Goal: Information Seeking & Learning: Learn about a topic

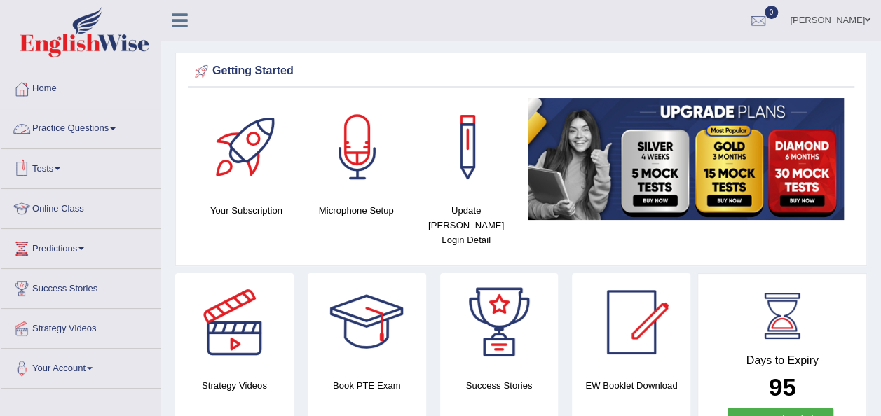
click at [119, 125] on link "Practice Questions" at bounding box center [81, 126] width 160 height 35
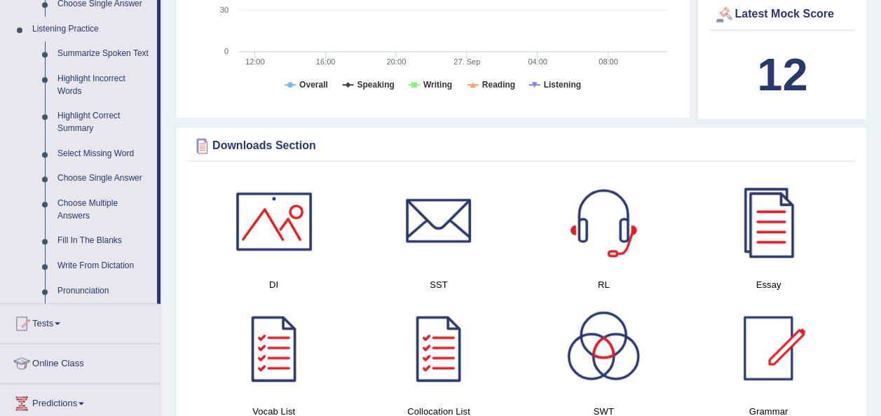
scroll to position [616, 0]
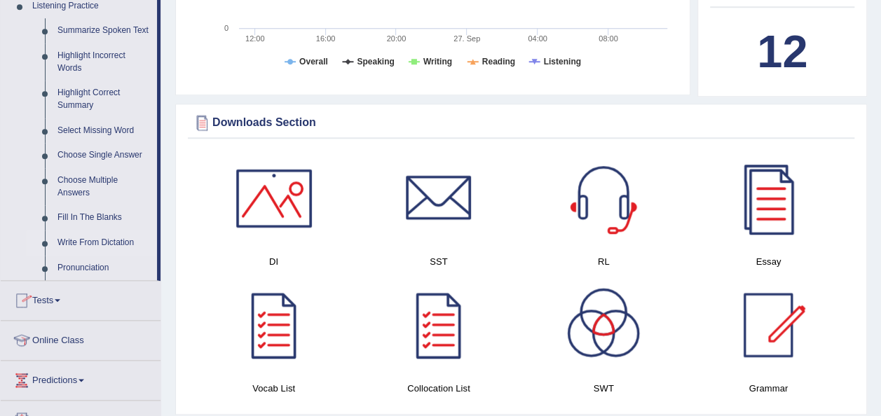
click at [104, 246] on link "Write From Dictation" at bounding box center [104, 242] width 106 height 25
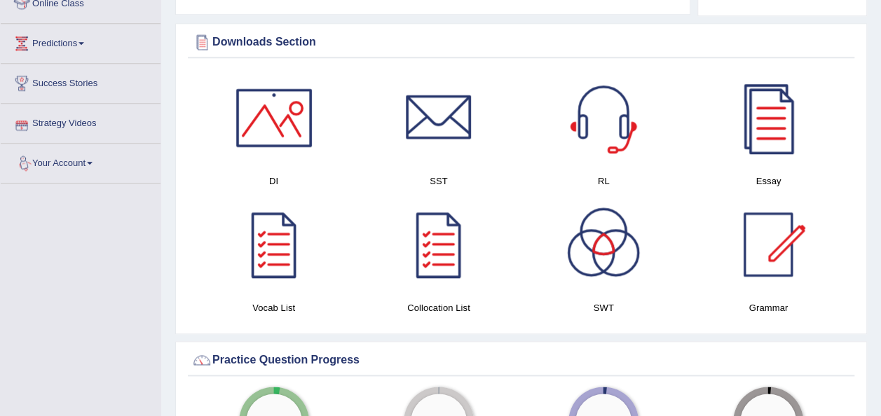
scroll to position [798, 0]
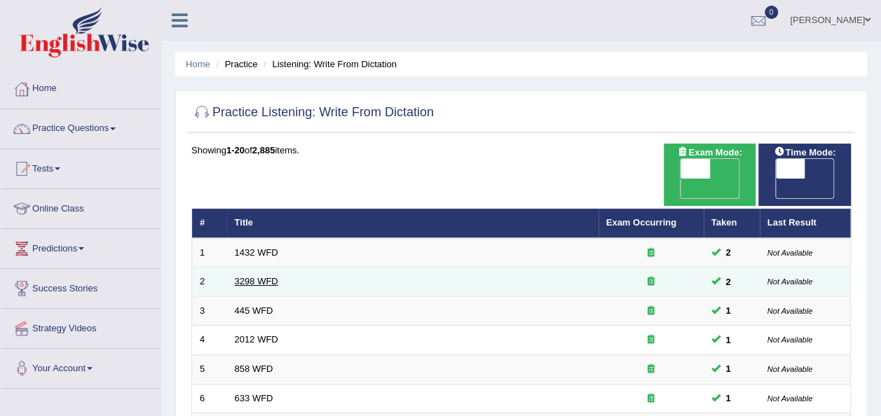
click at [256, 276] on link "3298 WFD" at bounding box center [256, 281] width 43 height 11
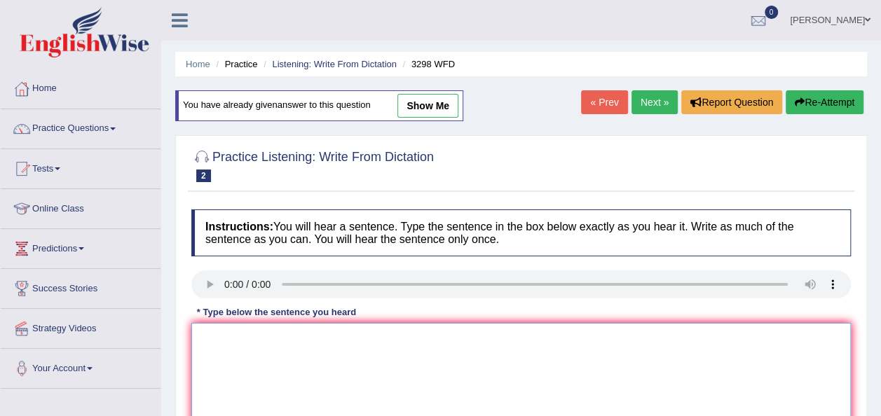
click at [211, 350] on textarea at bounding box center [520, 391] width 659 height 136
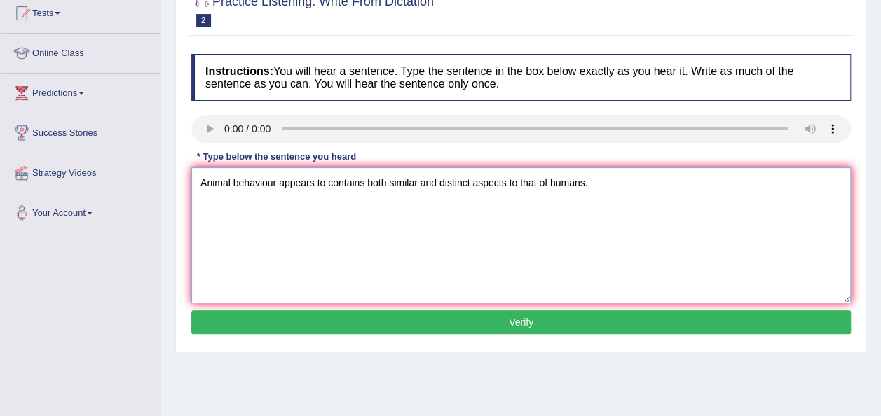
scroll to position [168, 0]
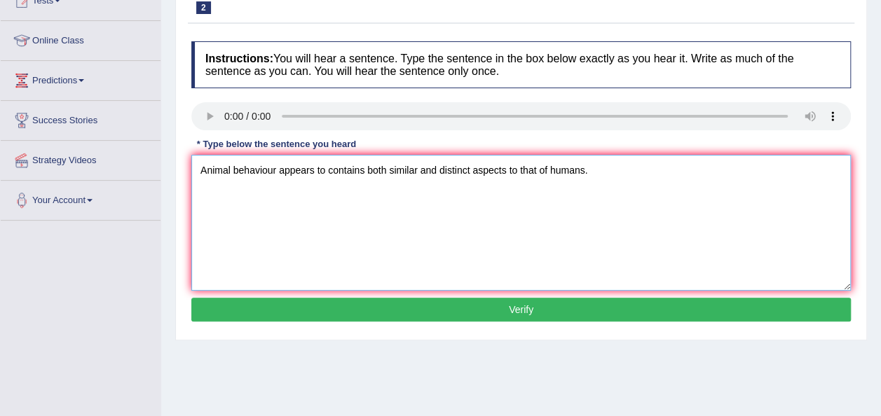
type textarea "Animal behaviour appears to contains both similar and distinct aspects to that …"
click at [528, 305] on button "Verify" at bounding box center [520, 310] width 659 height 24
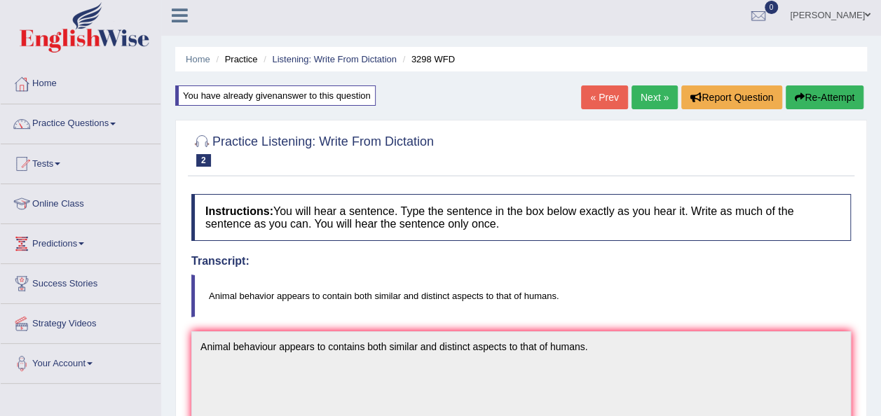
scroll to position [0, 0]
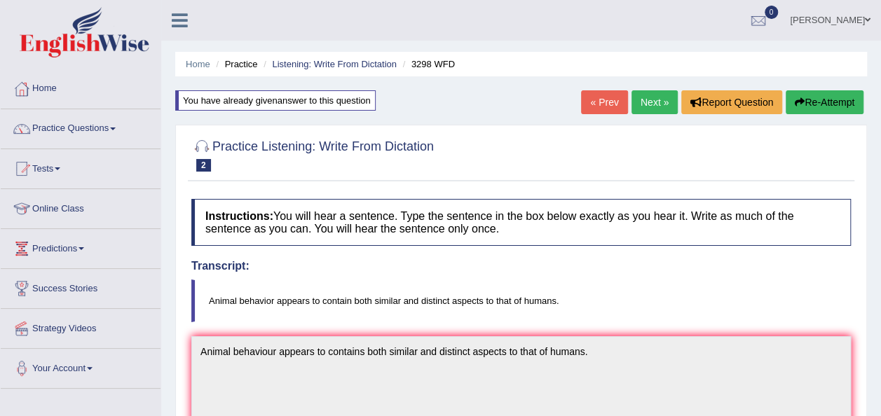
click at [652, 101] on link "Next »" at bounding box center [654, 102] width 46 height 24
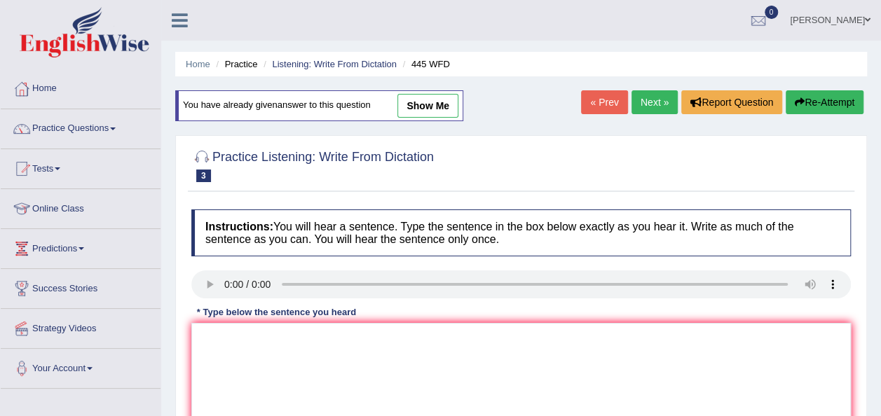
click at [220, 318] on div "* Type below the sentence you heard" at bounding box center [276, 311] width 170 height 13
click at [212, 332] on textarea at bounding box center [520, 391] width 659 height 136
click at [303, 336] on textarea "The American Astronoumers" at bounding box center [520, 391] width 659 height 136
click at [315, 338] on textarea "The American Astronomers" at bounding box center [520, 391] width 659 height 136
click at [344, 339] on textarea "The American Astronomers" at bounding box center [520, 391] width 659 height 136
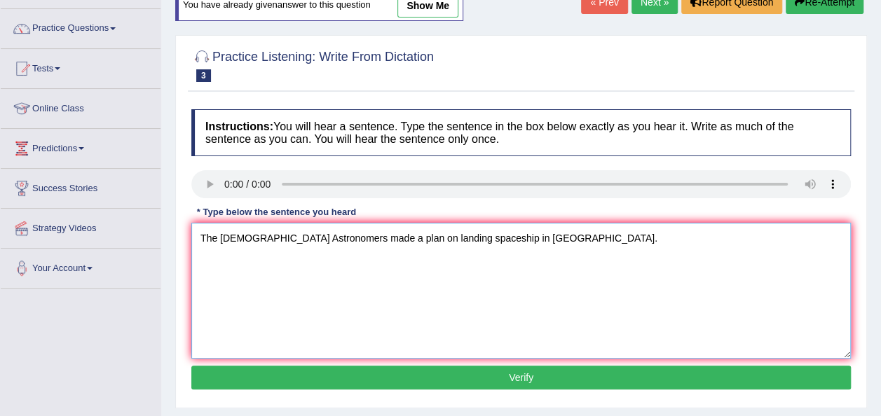
scroll to position [112, 0]
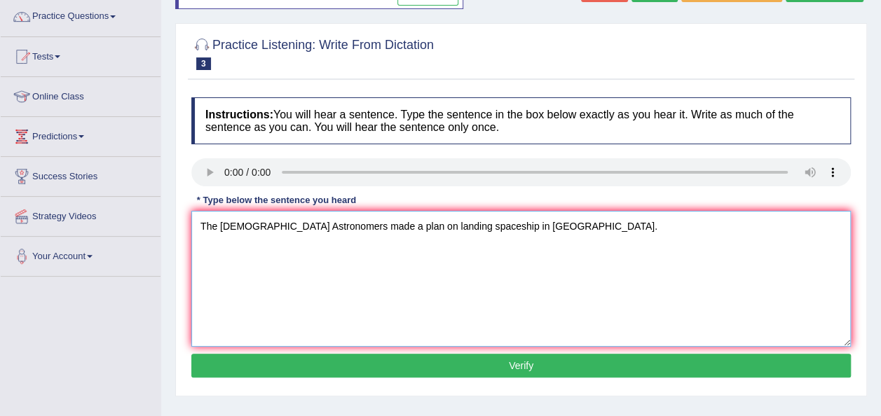
type textarea "The American Astronomers made a plan on landing spaceship in Mars."
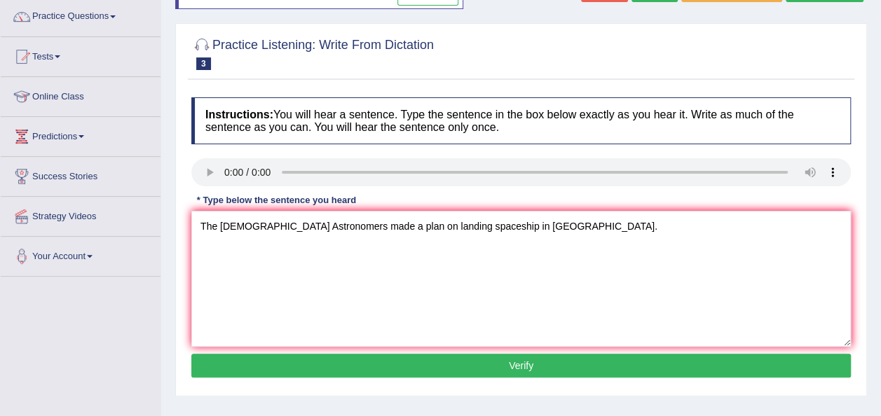
click at [506, 359] on button "Verify" at bounding box center [520, 366] width 659 height 24
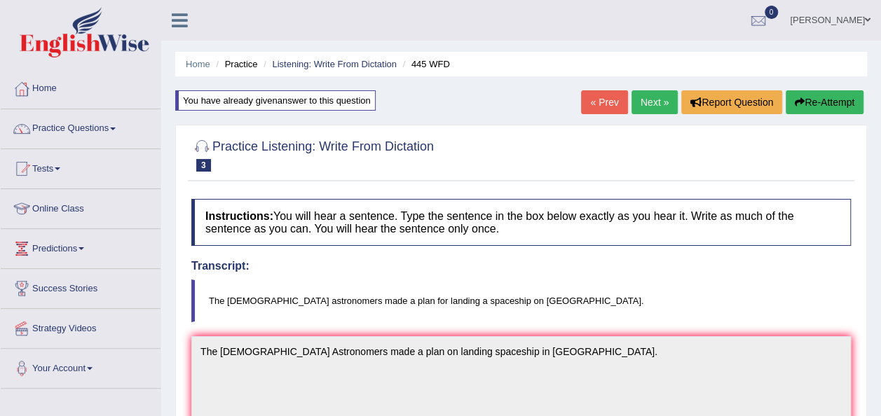
scroll to position [0, 0]
click at [654, 97] on link "Next »" at bounding box center [654, 102] width 46 height 24
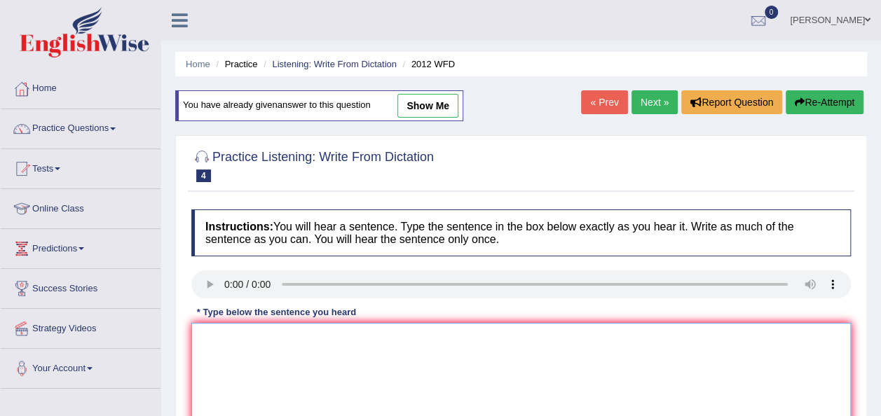
click at [221, 342] on textarea at bounding box center [520, 391] width 659 height 136
click at [200, 336] on textarea "their is a great deal to debate on this topic." at bounding box center [520, 391] width 659 height 136
click at [202, 336] on textarea "their is a great deal to debate on this topic." at bounding box center [520, 391] width 659 height 136
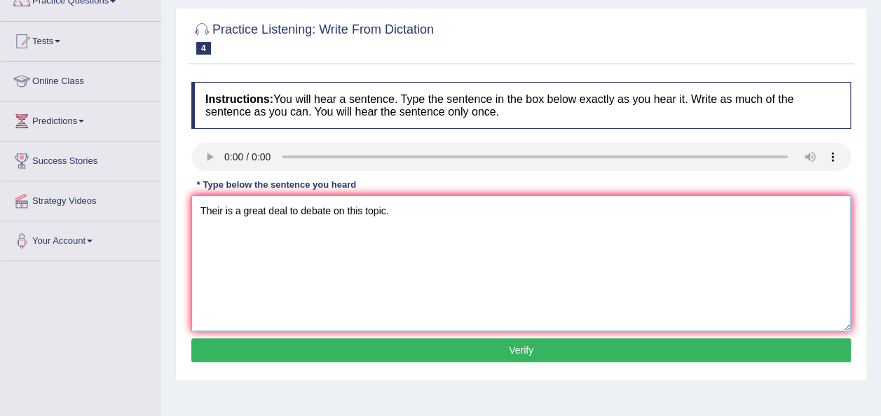
scroll to position [140, 0]
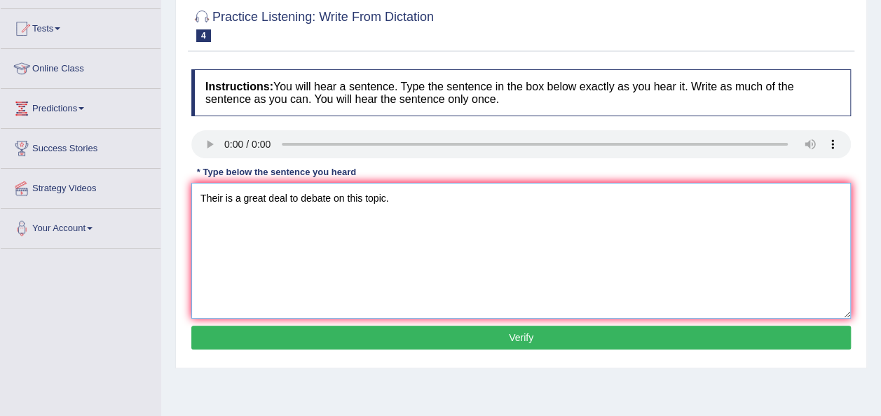
type textarea "Their is a great deal to debate on this topic."
click at [547, 338] on button "Verify" at bounding box center [520, 338] width 659 height 24
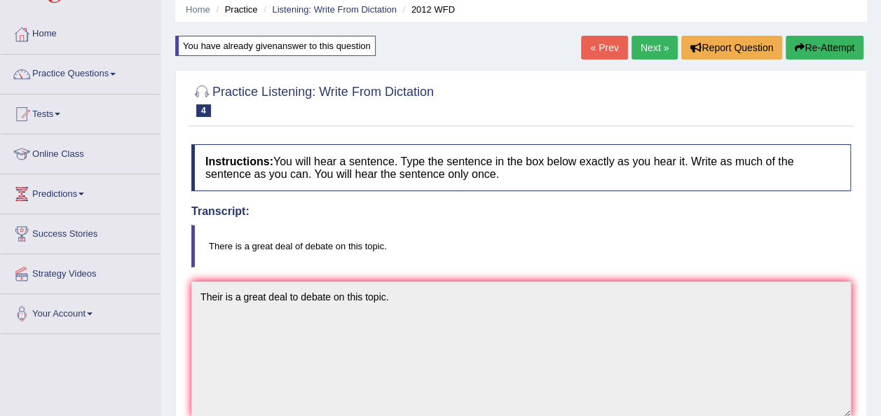
scroll to position [45, 0]
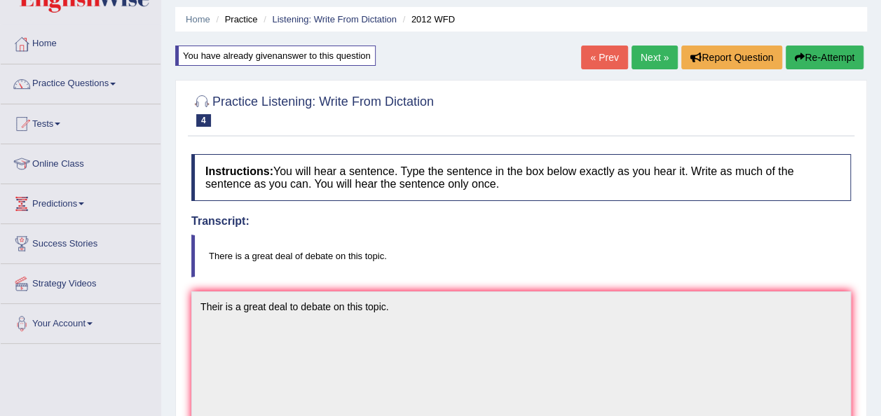
click at [647, 54] on link "Next »" at bounding box center [654, 58] width 46 height 24
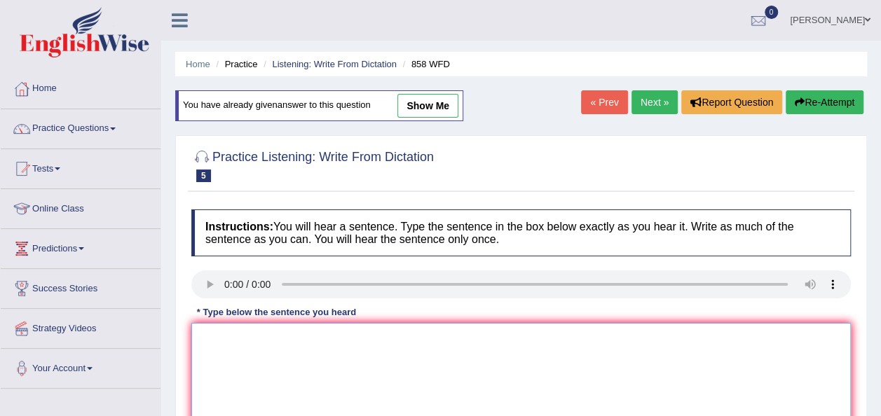
click at [226, 357] on textarea at bounding box center [520, 391] width 659 height 136
type textarea "t"
click at [332, 334] on textarea "The years when the ship of ortufacts" at bounding box center [520, 391] width 659 height 136
click at [364, 336] on textarea "The years when the ship of orthufacts" at bounding box center [520, 391] width 659 height 136
click at [344, 336] on textarea "The years when the ship of orthufacts" at bounding box center [520, 391] width 659 height 136
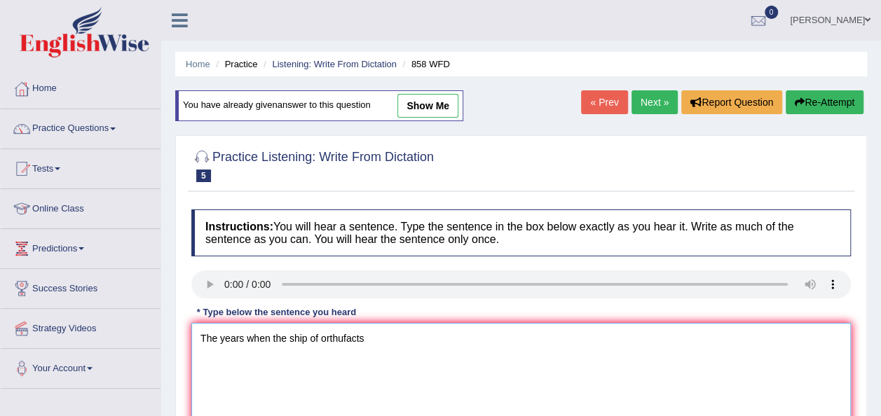
click at [343, 336] on textarea "The years when the ship of orthufacts" at bounding box center [520, 391] width 659 height 136
click at [210, 335] on textarea at bounding box center [520, 391] width 659 height 136
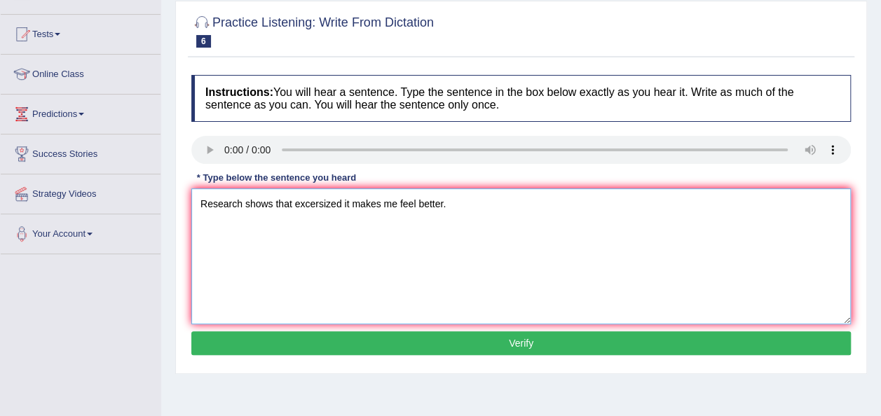
scroll to position [140, 0]
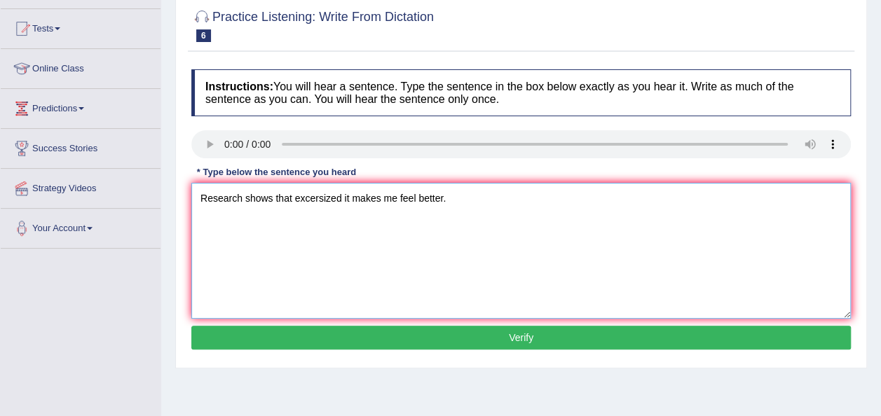
type textarea "Research shows that excersized it makes me feel better."
click at [518, 335] on button "Verify" at bounding box center [520, 338] width 659 height 24
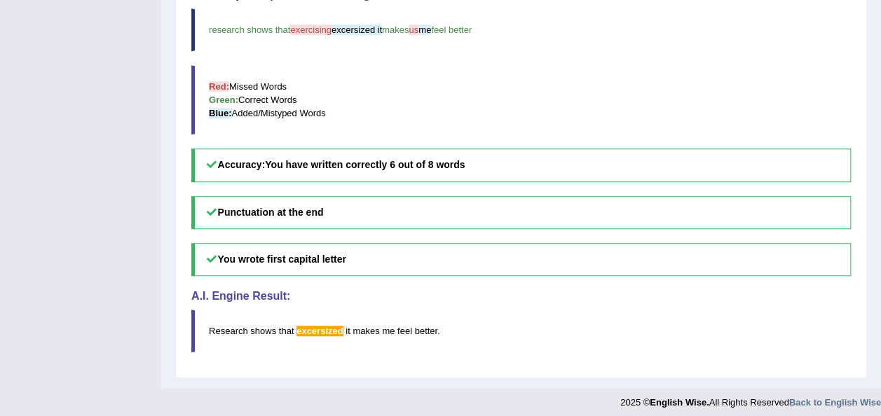
scroll to position [493, 0]
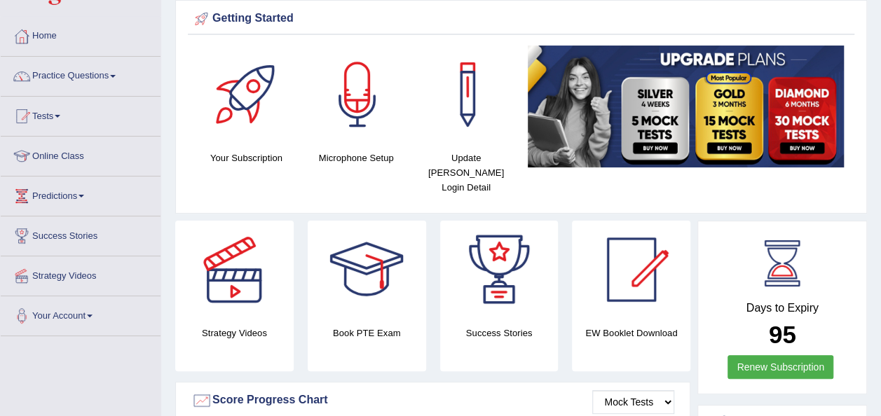
scroll to position [41, 0]
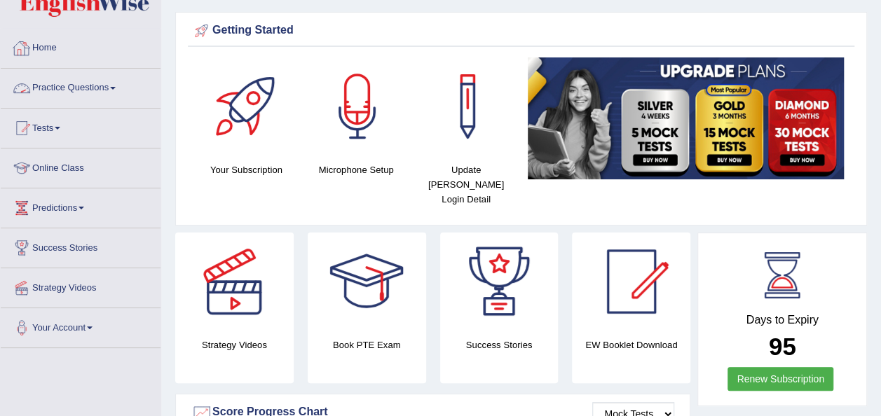
click at [116, 87] on span at bounding box center [113, 88] width 6 height 3
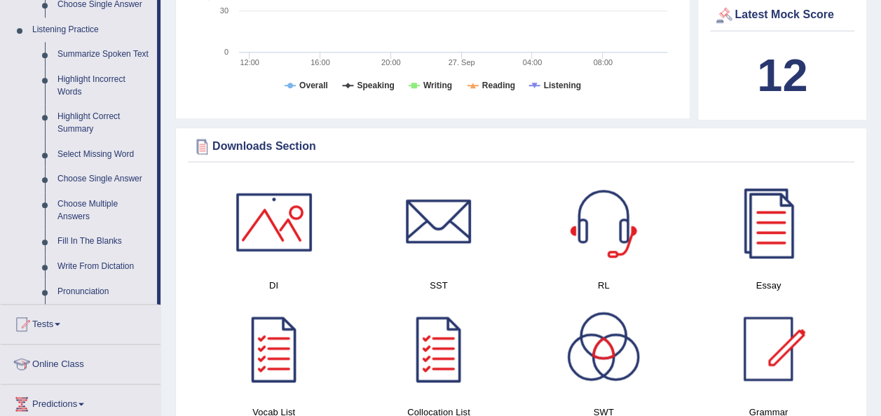
scroll to position [601, 0]
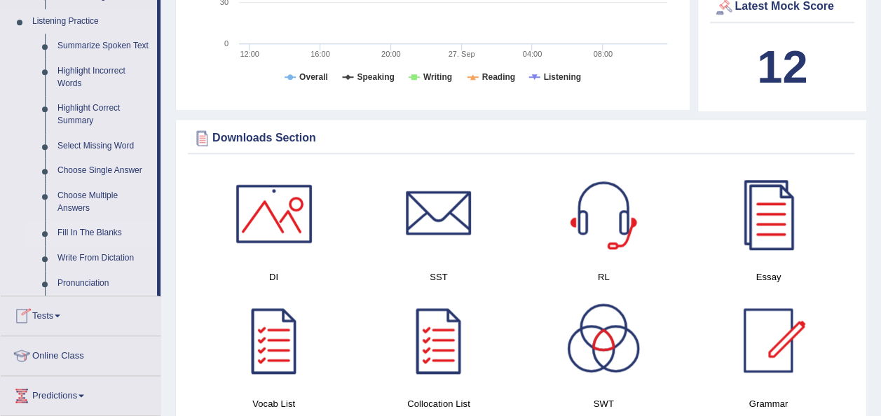
click at [99, 233] on link "Fill In The Blanks" at bounding box center [104, 233] width 106 height 25
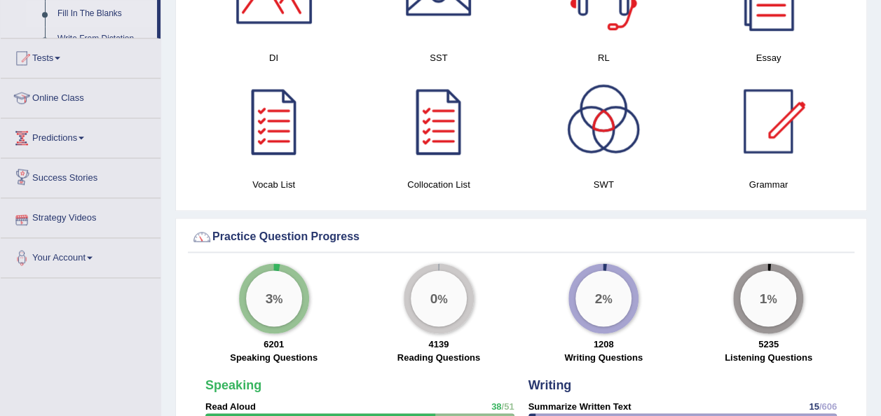
scroll to position [705, 0]
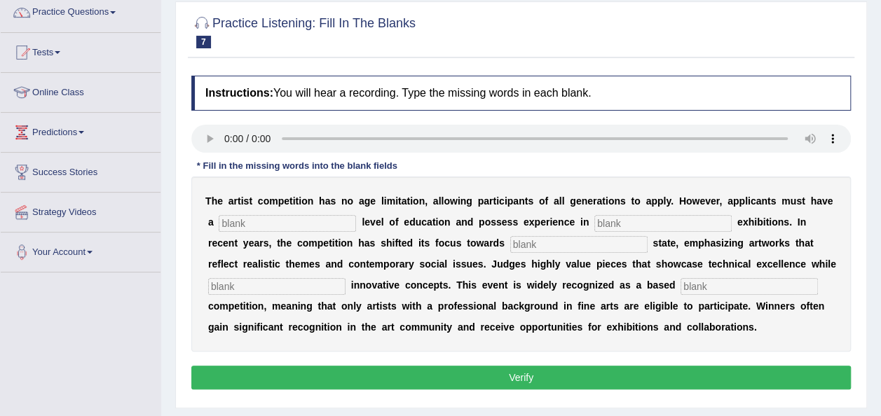
scroll to position [140, 0]
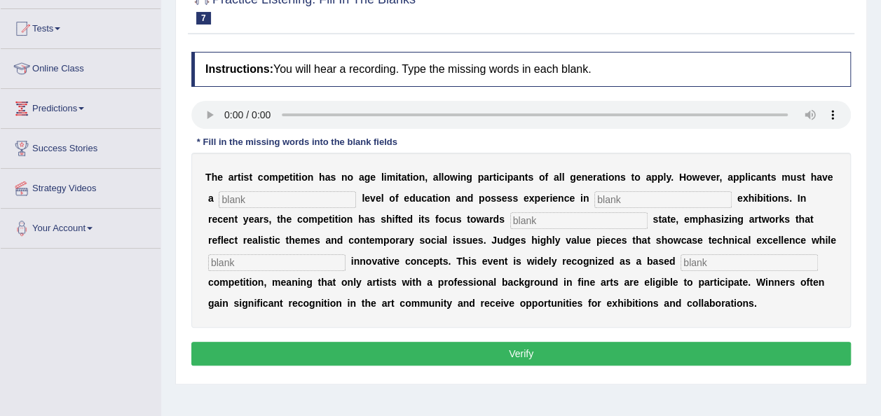
click at [289, 200] on input "text" at bounding box center [287, 199] width 137 height 17
type input "graduate"
click at [594, 198] on input "text" at bounding box center [662, 199] width 137 height 17
click at [594, 198] on input "sculpture" at bounding box center [662, 199] width 137 height 17
type input "sculpture"
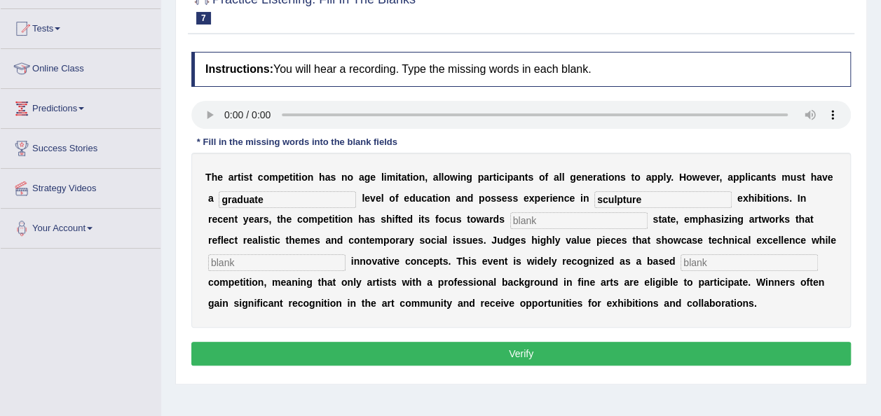
click at [510, 222] on input "text" at bounding box center [578, 220] width 137 height 17
type input "real"
click at [345, 254] on input "text" at bounding box center [276, 262] width 137 height 17
type input "incorporation"
click at [680, 261] on input "text" at bounding box center [748, 262] width 137 height 17
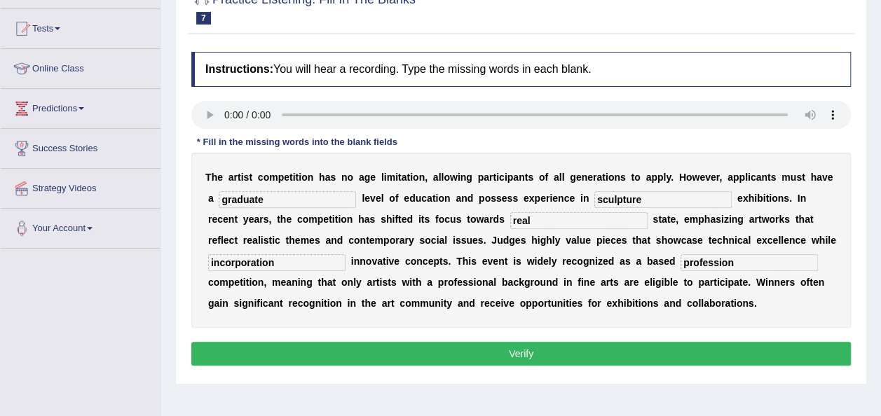
type input "profession"
click at [528, 346] on button "Verify" at bounding box center [520, 354] width 659 height 24
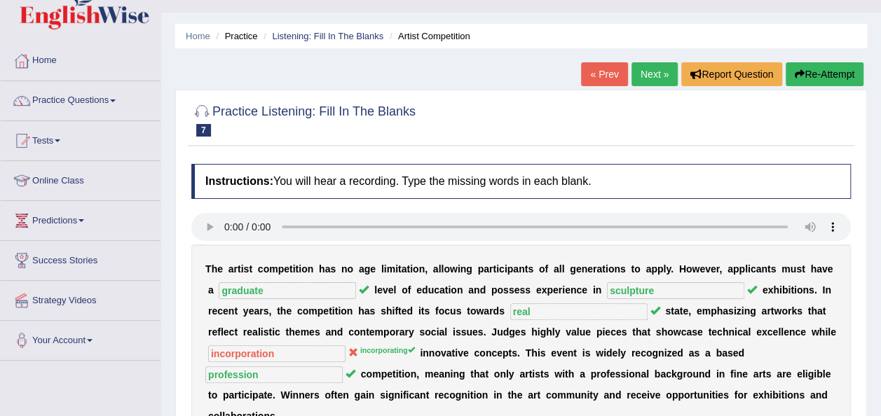
scroll to position [28, 0]
click at [653, 71] on link "Next »" at bounding box center [654, 74] width 46 height 24
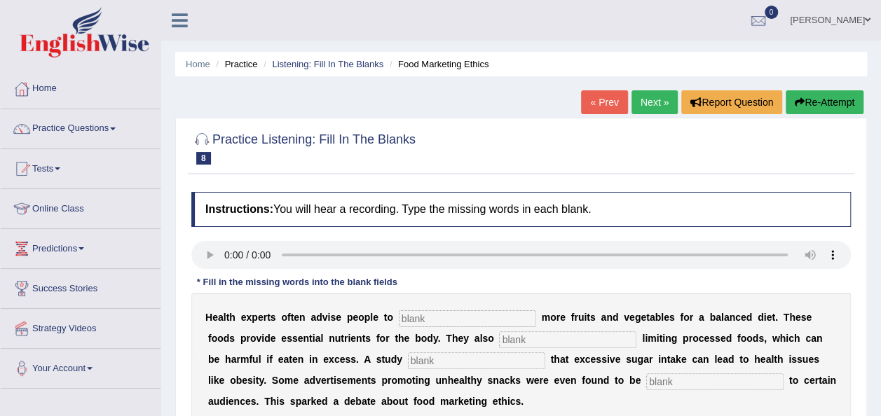
click at [415, 319] on input "text" at bounding box center [467, 318] width 137 height 17
type input "consumed"
click at [499, 331] on input "text" at bounding box center [567, 339] width 137 height 17
type input "recommended"
click at [408, 354] on input "text" at bounding box center [476, 360] width 137 height 17
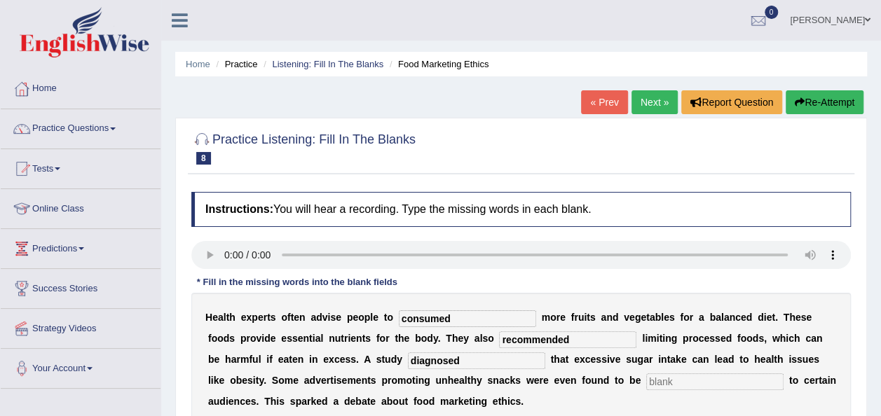
type input "diagnosed"
click at [646, 379] on input "text" at bounding box center [714, 381] width 137 height 17
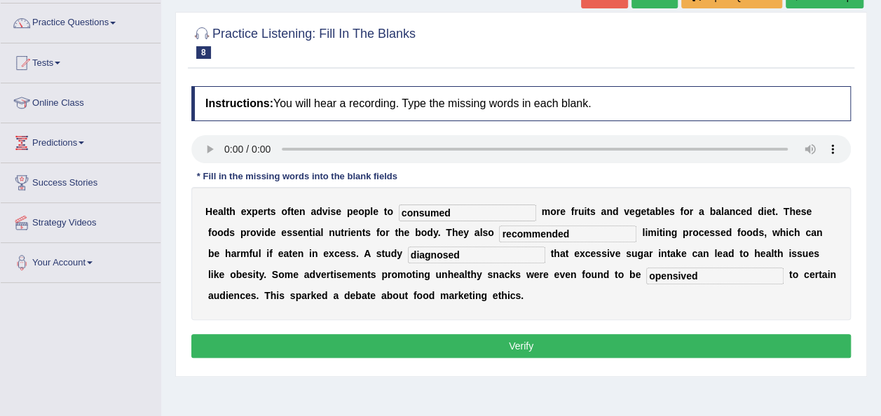
scroll to position [112, 0]
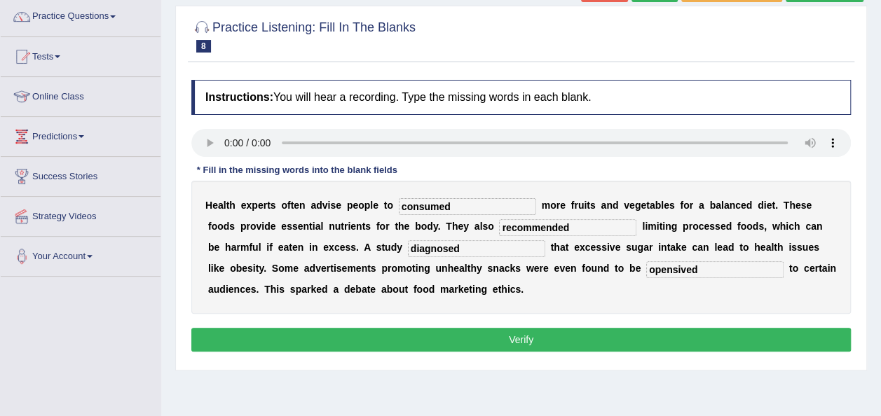
type input "opensived"
click at [521, 344] on button "Verify" at bounding box center [520, 340] width 659 height 24
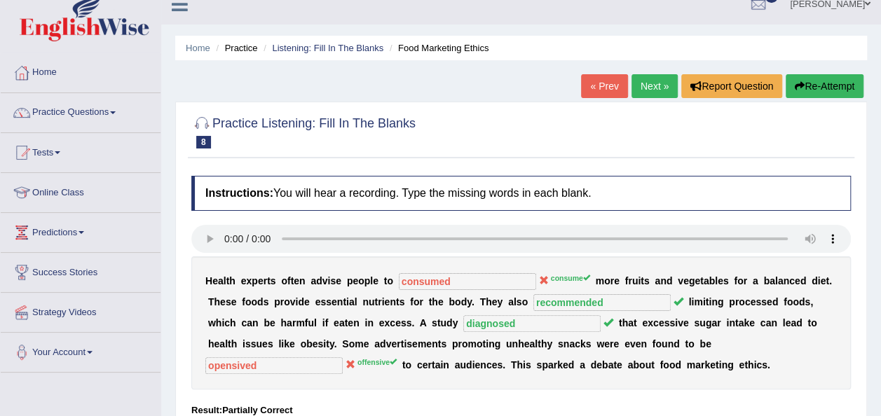
scroll to position [0, 0]
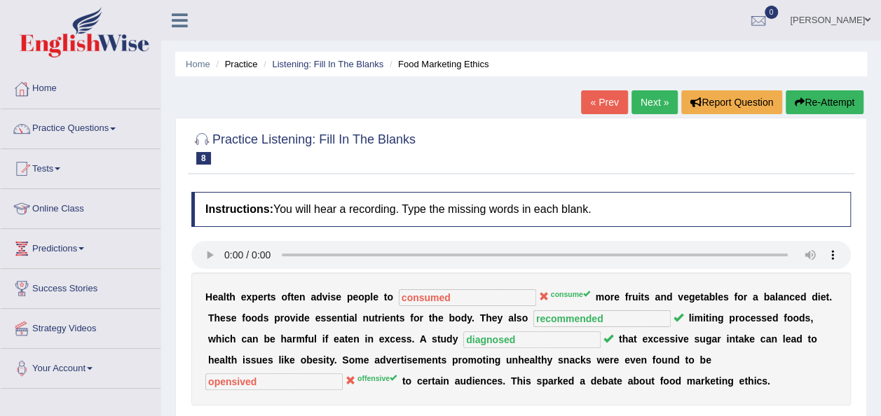
click at [647, 104] on link "Next »" at bounding box center [654, 102] width 46 height 24
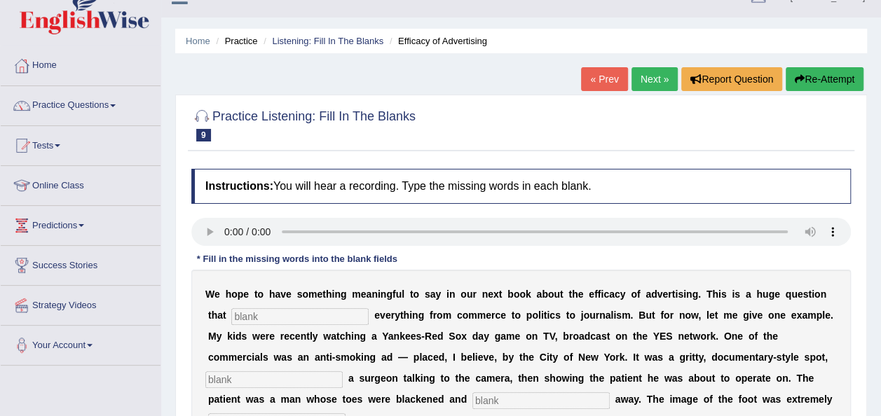
scroll to position [18, 0]
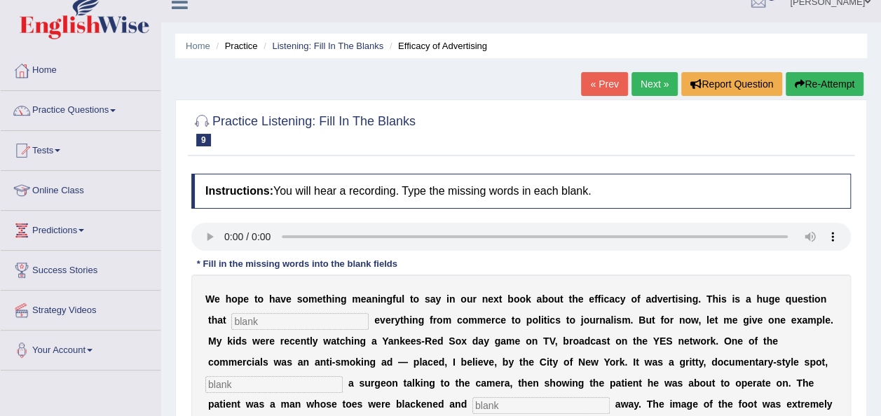
click at [598, 85] on link "« Prev" at bounding box center [604, 84] width 46 height 24
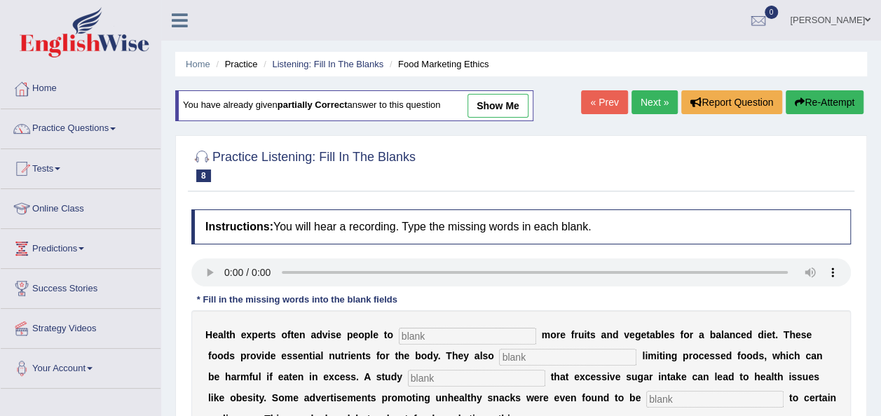
click at [412, 329] on input "text" at bounding box center [467, 336] width 137 height 17
type input "consume"
click at [499, 361] on input "text" at bounding box center [567, 357] width 137 height 17
type input "recommended"
click at [408, 372] on input "text" at bounding box center [476, 378] width 137 height 17
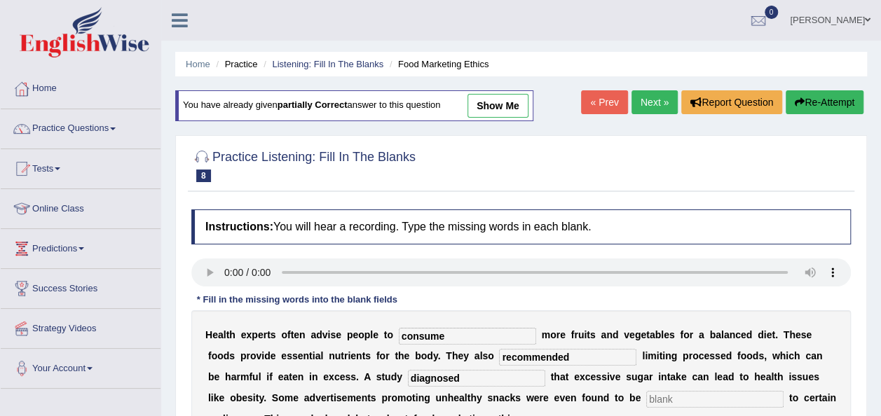
type input "diagnosed"
click at [646, 397] on input "text" at bounding box center [714, 399] width 137 height 17
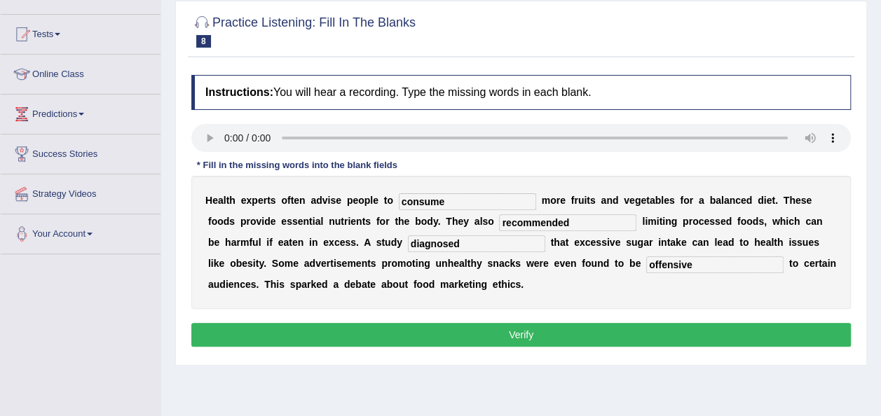
scroll to position [140, 0]
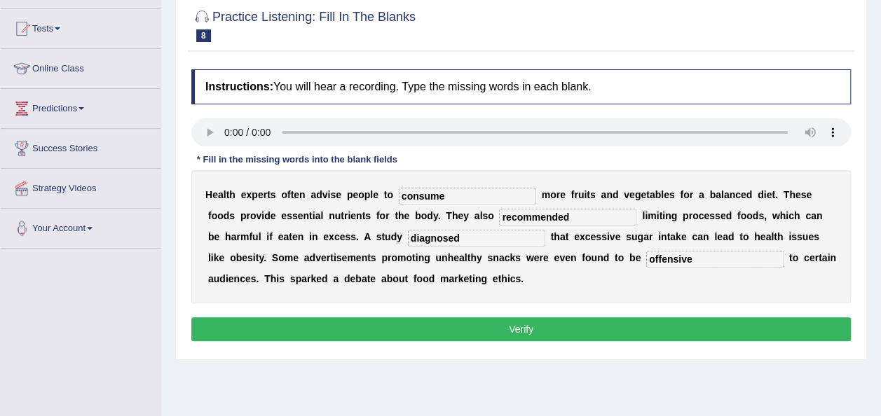
type input "offensive"
click at [535, 322] on button "Verify" at bounding box center [520, 329] width 659 height 24
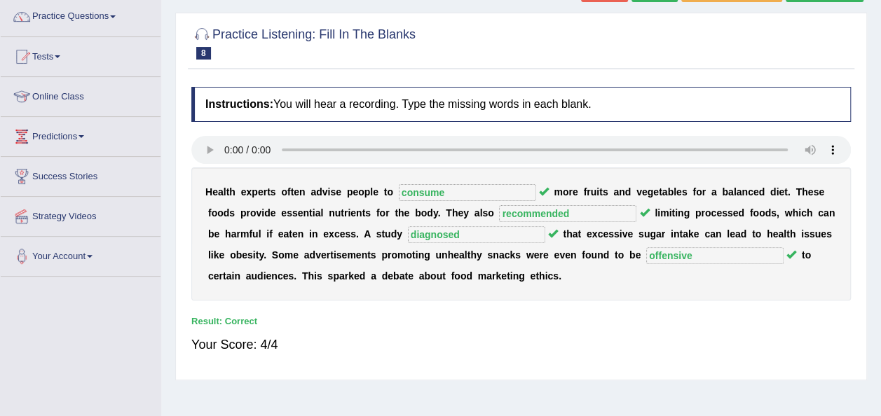
scroll to position [0, 0]
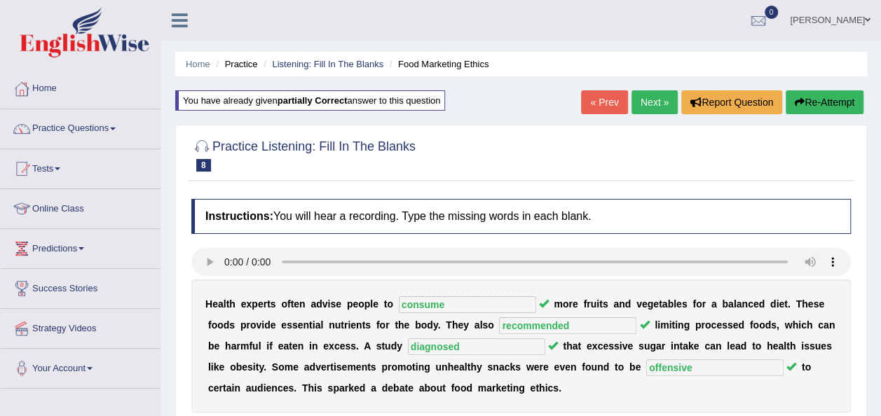
click at [660, 98] on link "Next »" at bounding box center [654, 102] width 46 height 24
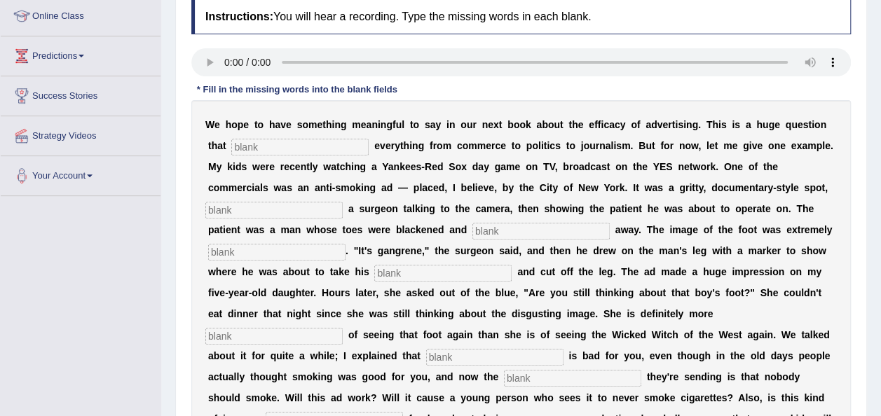
scroll to position [224, 0]
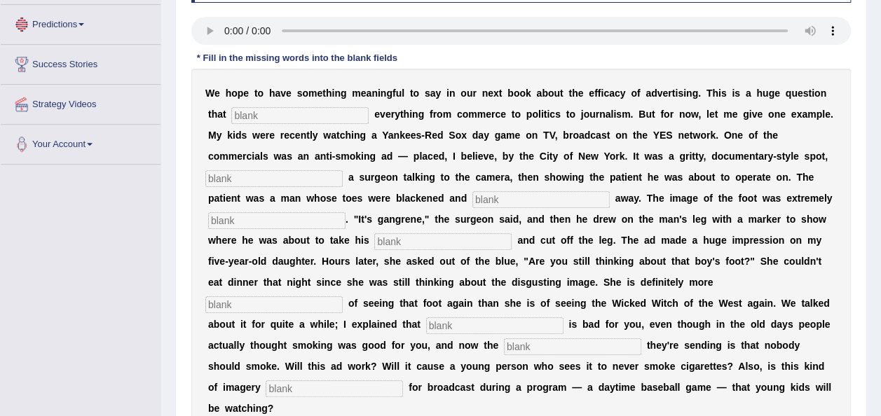
click at [238, 116] on input "text" at bounding box center [299, 115] width 137 height 17
type input "impact"
click at [343, 170] on input "text" at bounding box center [273, 178] width 137 height 17
type input "featuring"
click at [472, 200] on input "text" at bounding box center [540, 199] width 137 height 17
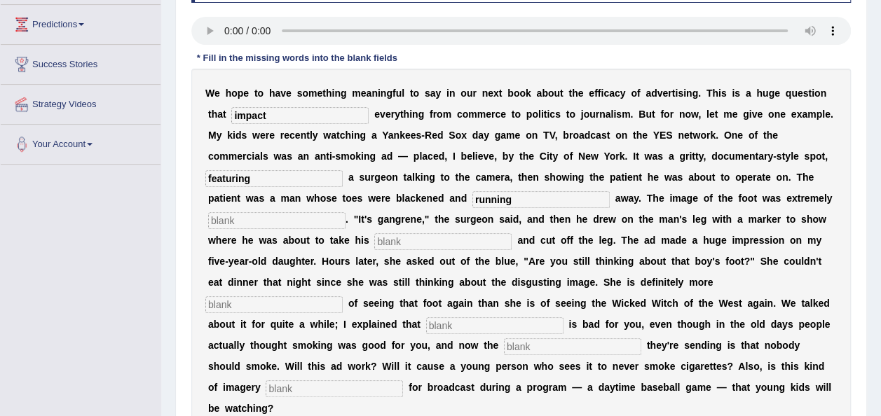
type input "running"
click at [345, 212] on input "text" at bounding box center [276, 220] width 137 height 17
type input "disgusting"
click at [511, 233] on input "text" at bounding box center [442, 241] width 137 height 17
type input "hacksaw"
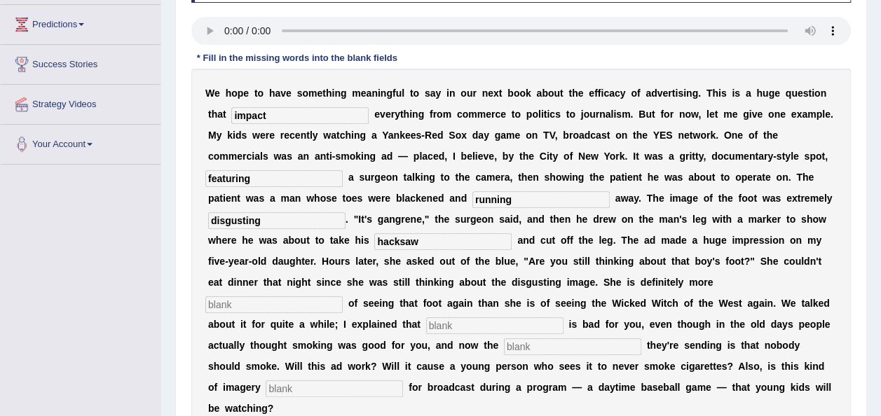
click at [322, 273] on div "W e h o p e t o h a v e s o m e t h i n g m e a n i n g f u l t o s a y i n o u…" at bounding box center [520, 251] width 659 height 364
click at [321, 296] on input "text" at bounding box center [273, 304] width 137 height 17
type input "scared"
click at [477, 317] on input "text" at bounding box center [494, 325] width 137 height 17
type input "smooking"
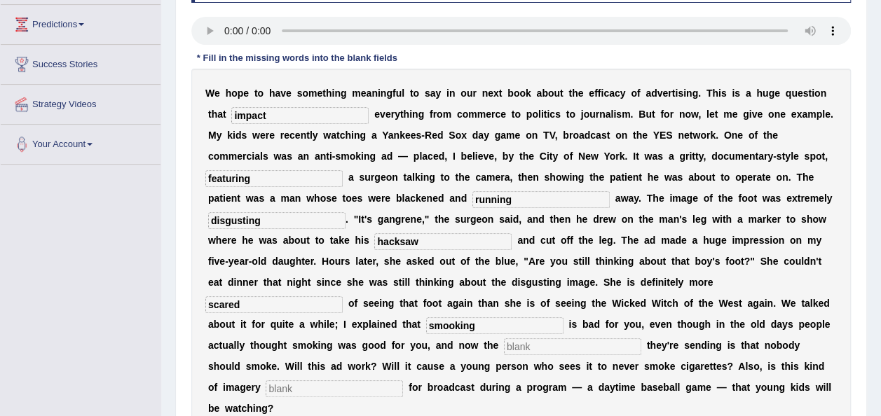
click at [521, 338] on input "text" at bounding box center [572, 346] width 137 height 17
type input "message"
click at [272, 380] on input "text" at bounding box center [334, 388] width 137 height 17
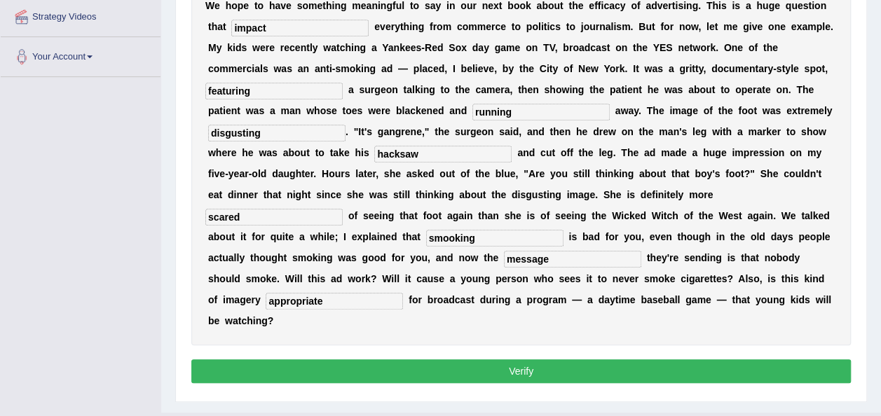
scroll to position [319, 0]
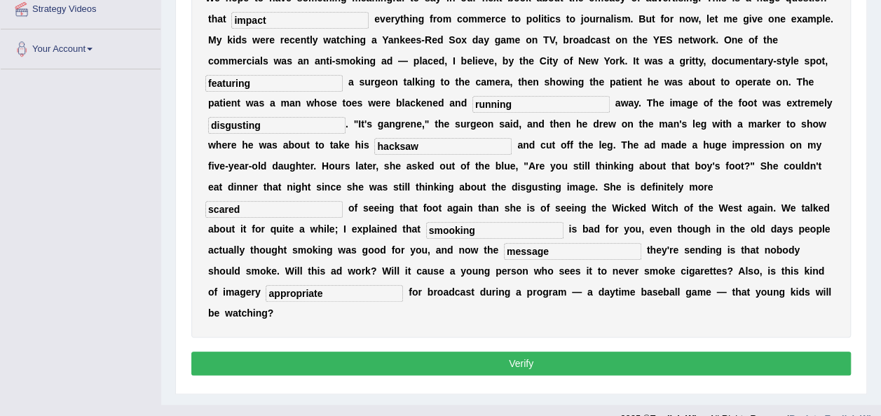
type input "appropriate"
click at [562, 352] on button "Verify" at bounding box center [520, 364] width 659 height 24
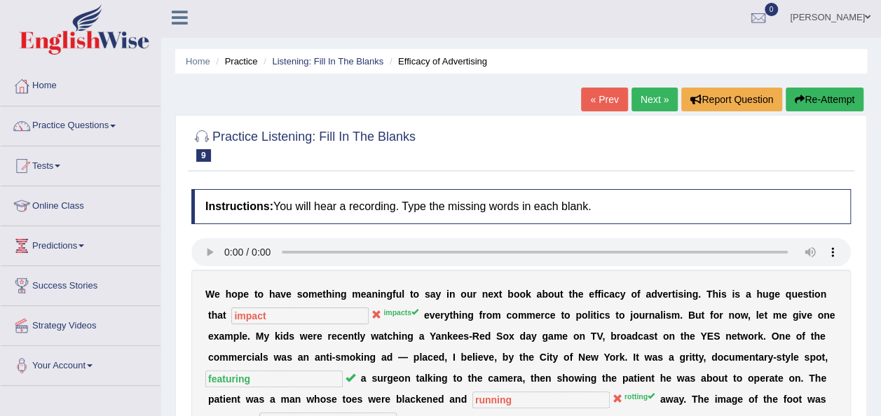
scroll to position [0, 0]
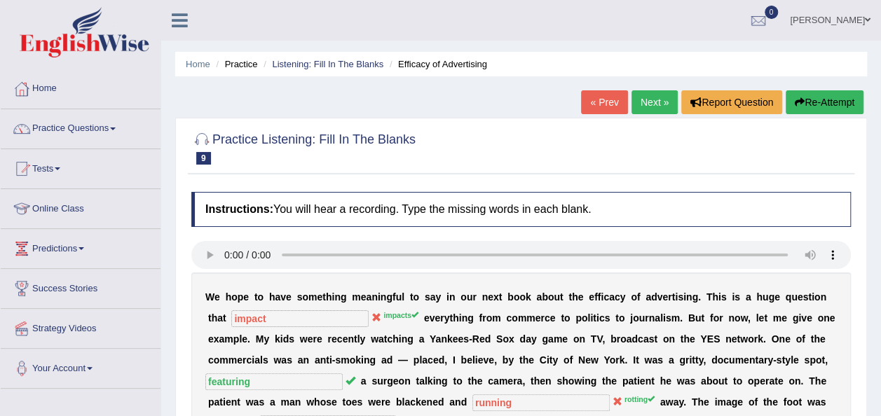
click at [653, 102] on link "Next »" at bounding box center [654, 102] width 46 height 24
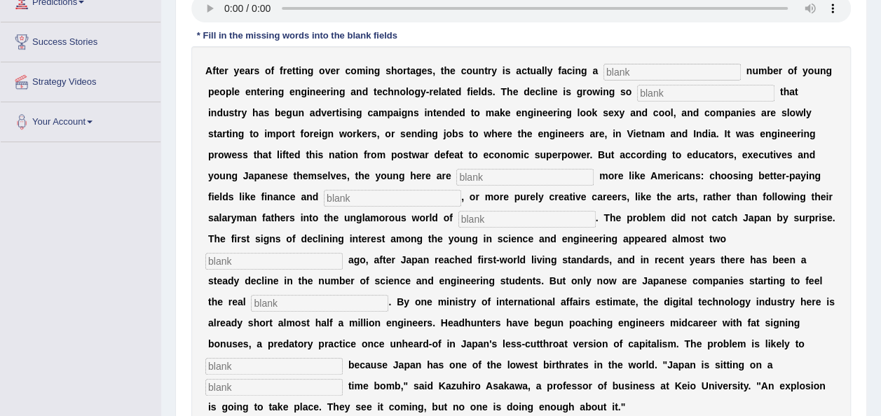
scroll to position [233, 0]
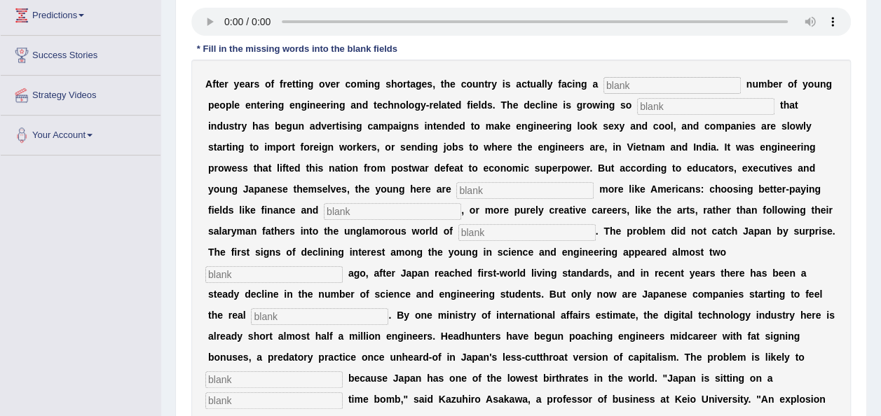
click at [603, 90] on input "text" at bounding box center [671, 85] width 137 height 17
type input "duendeling"
click at [637, 104] on input "text" at bounding box center [705, 106] width 137 height 17
type input "drustic"
click at [456, 189] on input "text" at bounding box center [524, 190] width 137 height 17
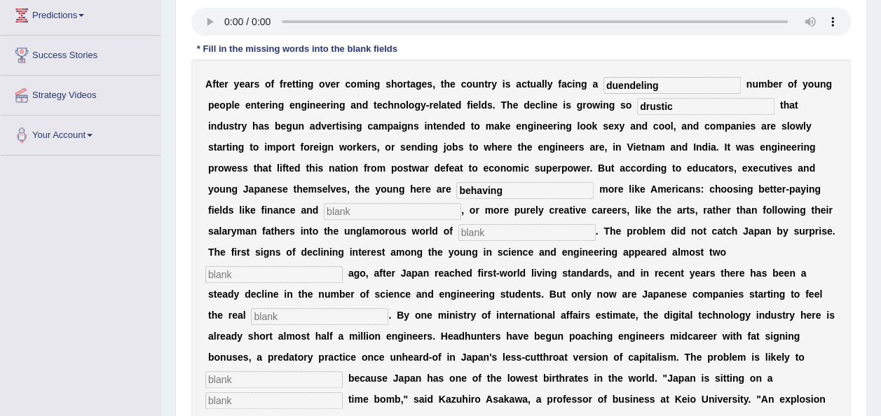
type input "behaving"
click at [461, 203] on input "text" at bounding box center [392, 211] width 137 height 17
type input "medicine"
click at [458, 231] on input "text" at bounding box center [526, 232] width 137 height 17
type input "manufacturing"
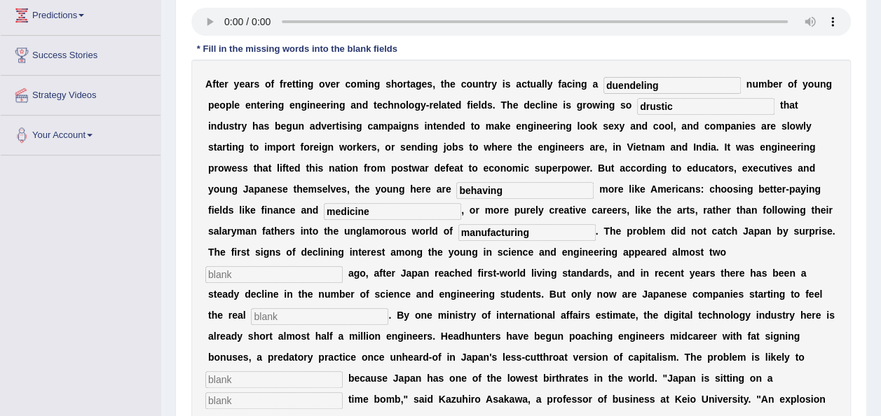
click at [509, 261] on div "A f t e r y e a r s o f f r e t t i n g o v e r c o m i n g s h o r t a g e s ,…" at bounding box center [520, 252] width 659 height 385
click at [343, 266] on input "text" at bounding box center [273, 274] width 137 height 17
click at [343, 266] on input "decades" at bounding box center [273, 274] width 137 height 17
type input "dicades"
click at [434, 285] on div "A f t e r y e a r s o f f r e t t i n g o v e r c o m i n g s h o r t a g e s ,…" at bounding box center [520, 252] width 659 height 385
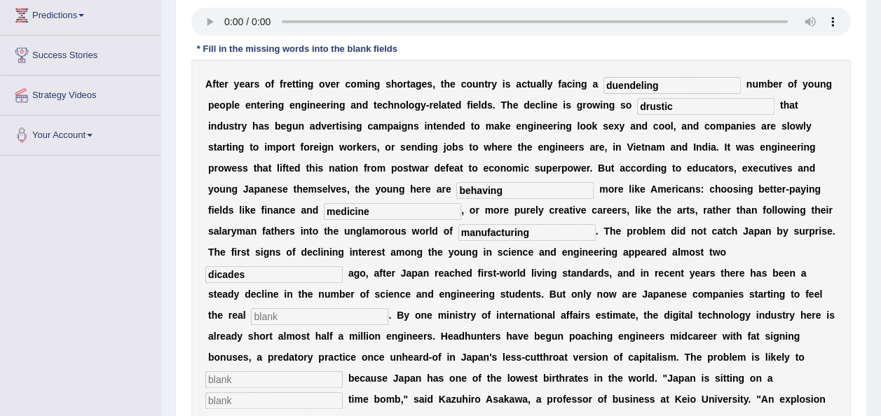
click at [388, 308] on input "text" at bounding box center [319, 316] width 137 height 17
type input "finch"
click at [289, 371] on input "text" at bounding box center [273, 379] width 137 height 17
type input "worsen"
click at [238, 392] on input "text" at bounding box center [273, 400] width 137 height 17
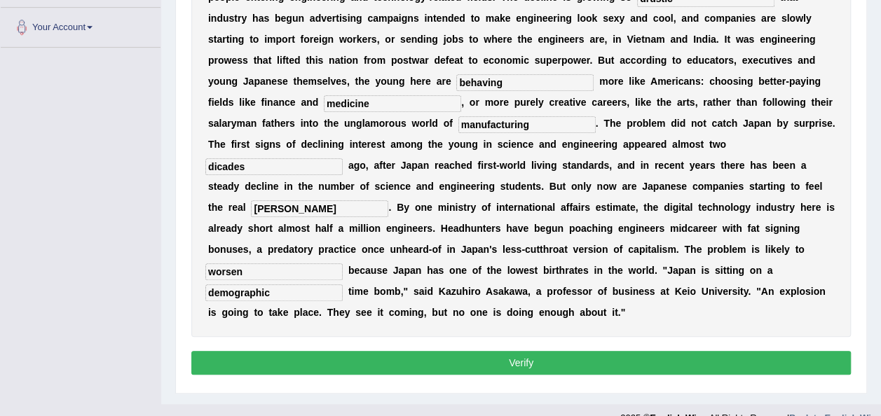
scroll to position [342, 0]
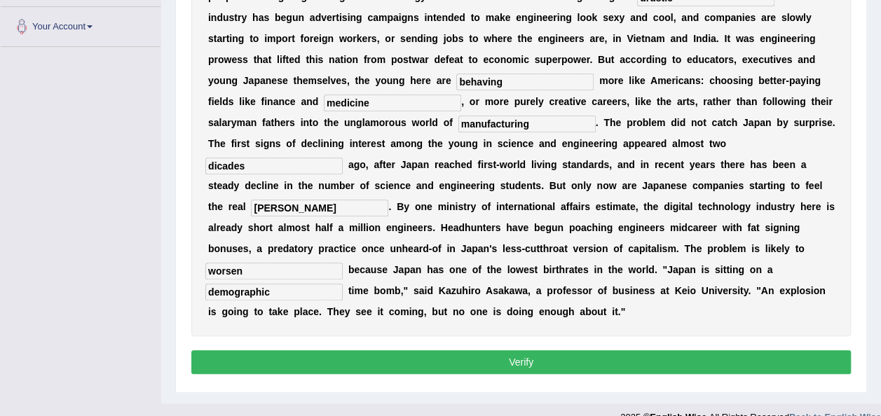
type input "demographic"
click at [605, 350] on button "Verify" at bounding box center [520, 362] width 659 height 24
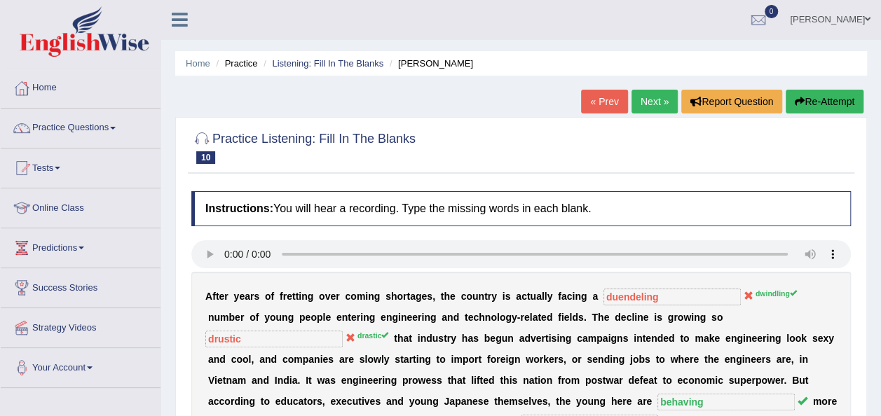
scroll to position [0, 0]
click at [647, 100] on link "Next »" at bounding box center [654, 102] width 46 height 24
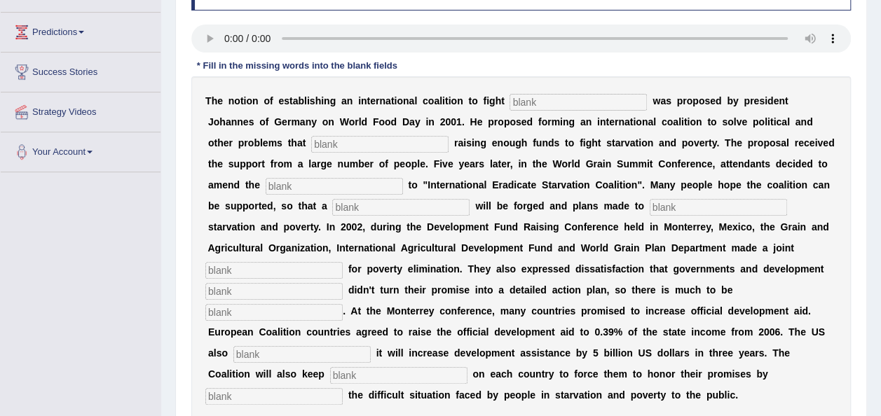
scroll to position [224, 0]
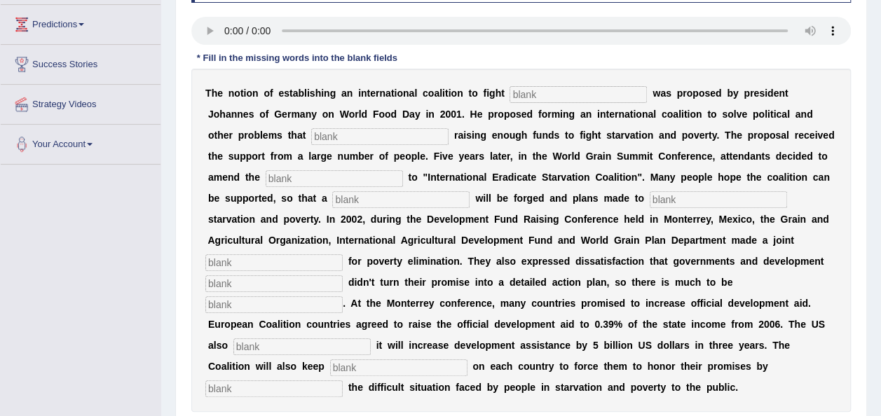
click at [853, 88] on div "Instructions: You will hear a recording. Type the missing words in each blank. …" at bounding box center [521, 211] width 666 height 500
click at [531, 95] on input "text" at bounding box center [577, 94] width 137 height 17
type input "starbation"
click at [311, 131] on input "text" at bounding box center [379, 136] width 137 height 17
type input "abstract"
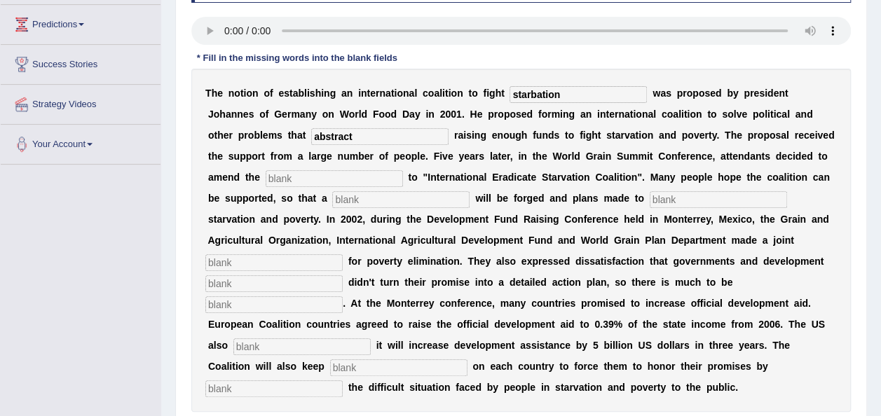
click at [298, 174] on input "text" at bounding box center [334, 178] width 137 height 17
type input "manifist"
click at [332, 199] on input "text" at bounding box center [400, 199] width 137 height 17
click at [649, 200] on input "text" at bounding box center [717, 199] width 137 height 17
click at [332, 196] on input "resulution" at bounding box center [400, 199] width 137 height 17
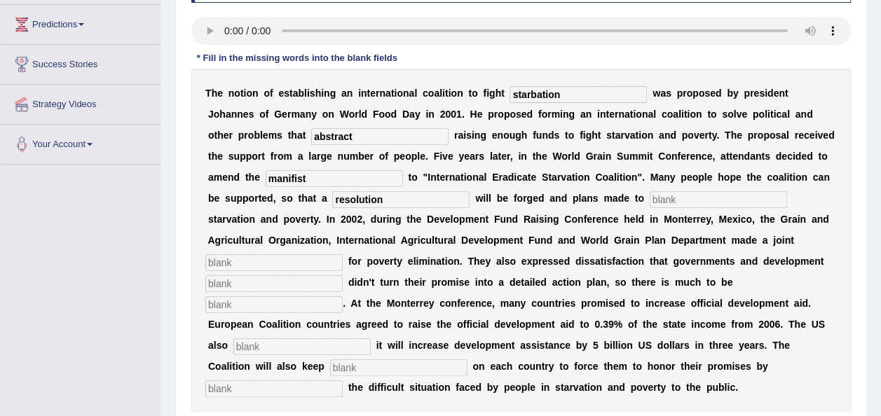
type input "resolution"
click at [649, 200] on input "text" at bounding box center [717, 199] width 137 height 17
type input "eliminate"
click at [343, 254] on input "text" at bounding box center [273, 262] width 137 height 17
type input "appeal"
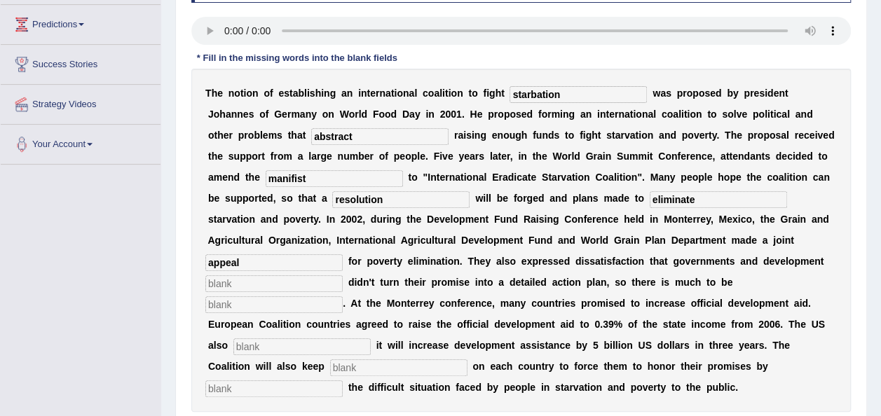
click at [343, 275] on input "text" at bounding box center [273, 283] width 137 height 17
type input "partners"
click at [343, 296] on input "text" at bounding box center [273, 304] width 137 height 17
type input "announce"
click at [371, 338] on input "text" at bounding box center [301, 346] width 137 height 17
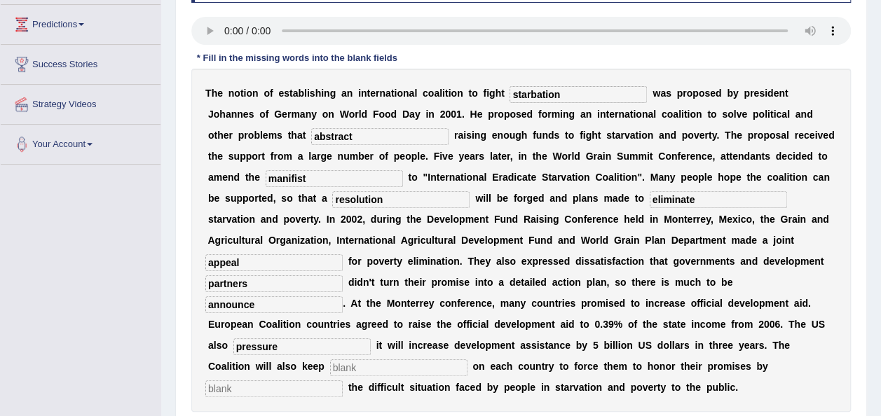
click at [378, 359] on input "text" at bounding box center [398, 367] width 137 height 17
click at [347, 338] on input "pressure" at bounding box center [301, 346] width 137 height 17
click at [380, 359] on input "text" at bounding box center [398, 367] width 137 height 17
click at [342, 338] on input "presure" at bounding box center [301, 346] width 137 height 17
type input "pressure"
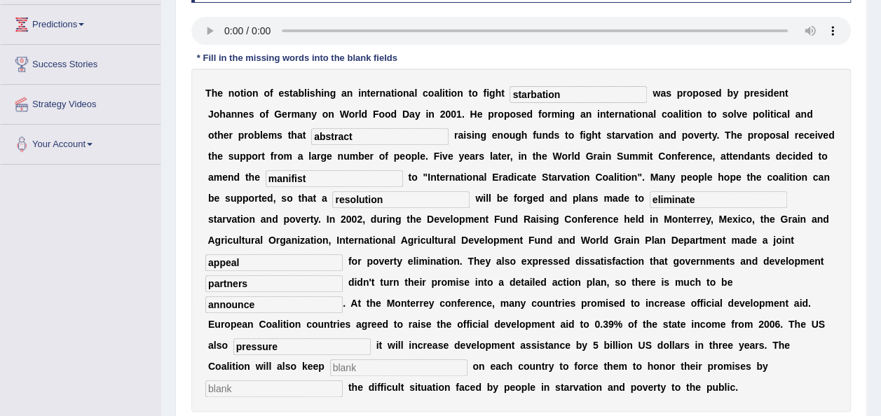
click at [379, 359] on input "text" at bounding box center [398, 367] width 137 height 17
type input "expossing"
click at [244, 380] on input "text" at bounding box center [273, 388] width 137 height 17
type input "expossing"
click at [395, 359] on input "expossing" at bounding box center [398, 367] width 137 height 17
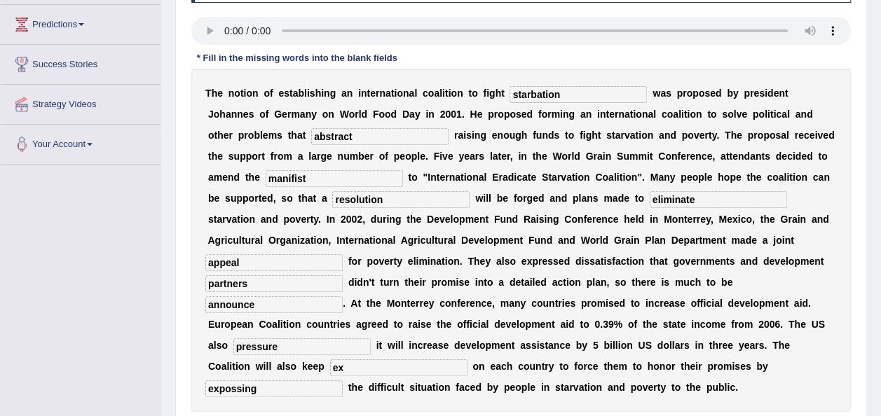
type input "e"
click at [371, 338] on input "pressure" at bounding box center [301, 346] width 137 height 17
type input "p"
click at [371, 359] on input "text" at bounding box center [398, 367] width 137 height 17
type input "presure"
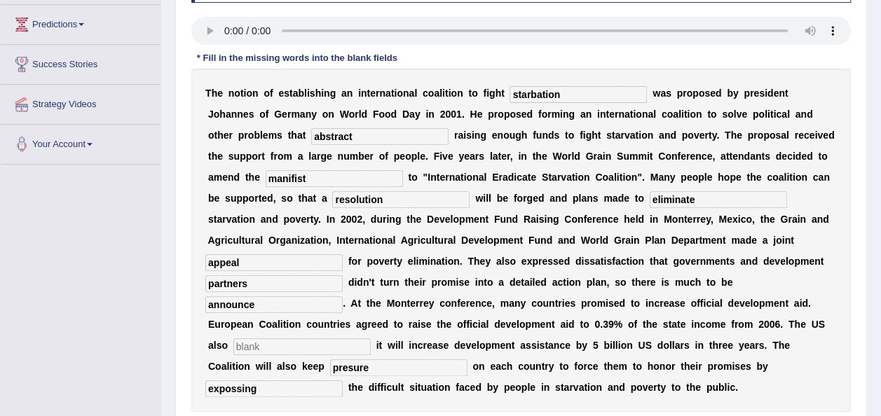
click at [357, 338] on input "text" at bounding box center [301, 346] width 137 height 17
type input "announce"
click at [343, 296] on input "announce" at bounding box center [273, 304] width 137 height 17
type input "a"
click at [266, 178] on input "manifist" at bounding box center [334, 178] width 137 height 17
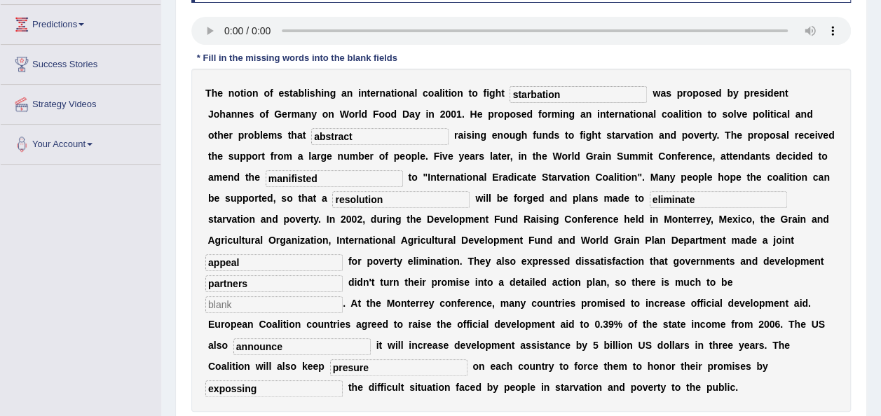
type input "manifisted"
click at [343, 296] on input "text" at bounding box center [273, 304] width 137 height 17
type input "desired"
click at [371, 338] on input "announce" at bounding box center [301, 346] width 137 height 17
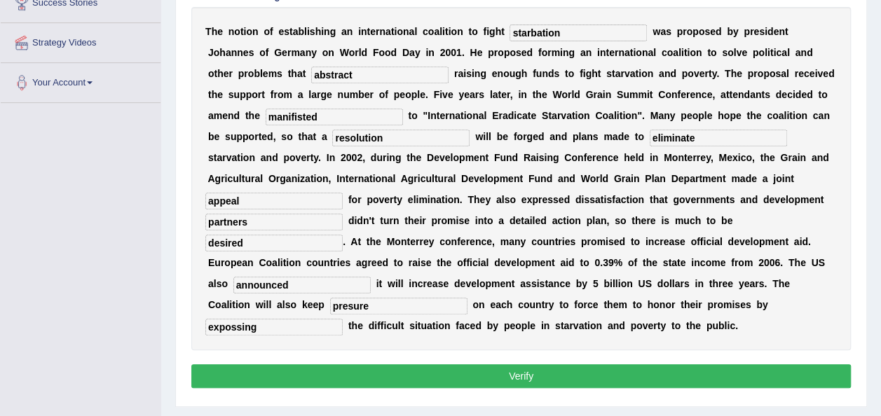
scroll to position [308, 0]
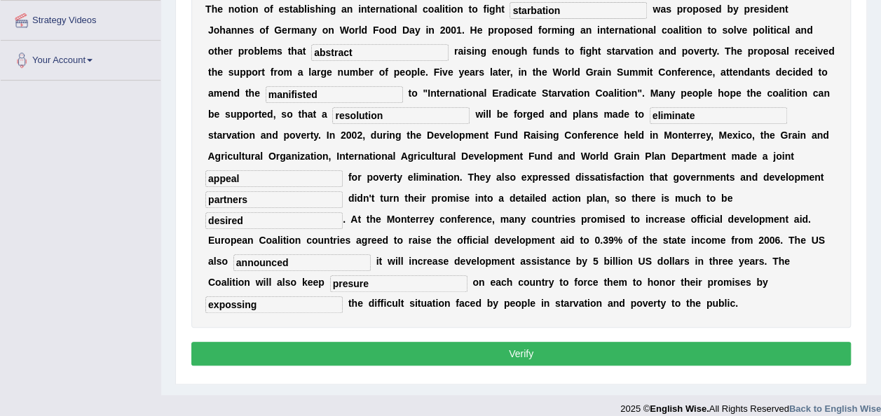
type input "announced"
click at [566, 342] on button "Verify" at bounding box center [520, 354] width 659 height 24
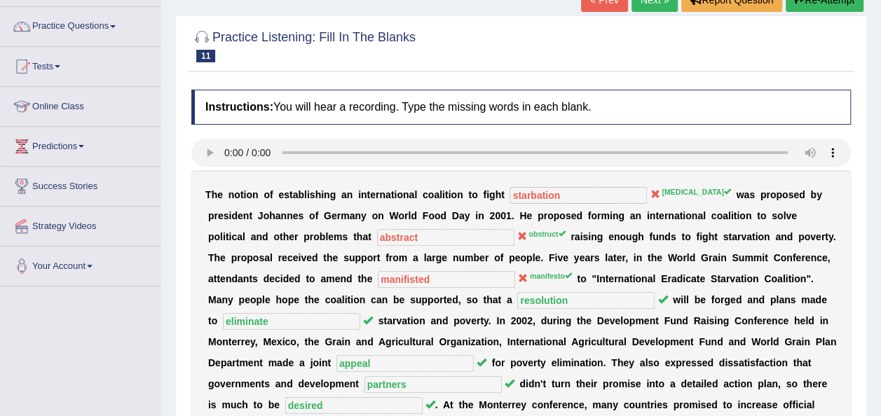
scroll to position [84, 0]
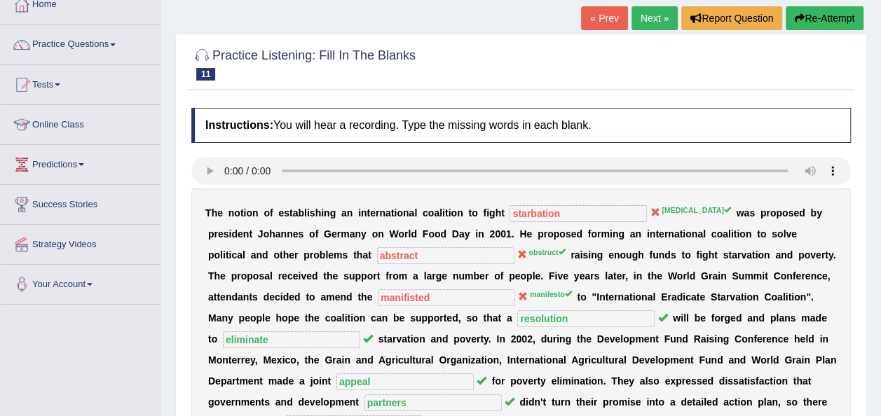
click at [664, 13] on link "Next »" at bounding box center [654, 18] width 46 height 24
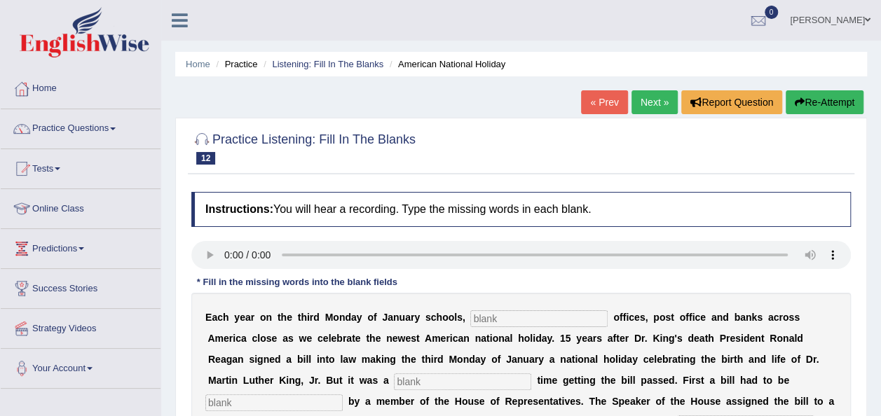
click at [474, 321] on input "text" at bounding box center [538, 318] width 137 height 17
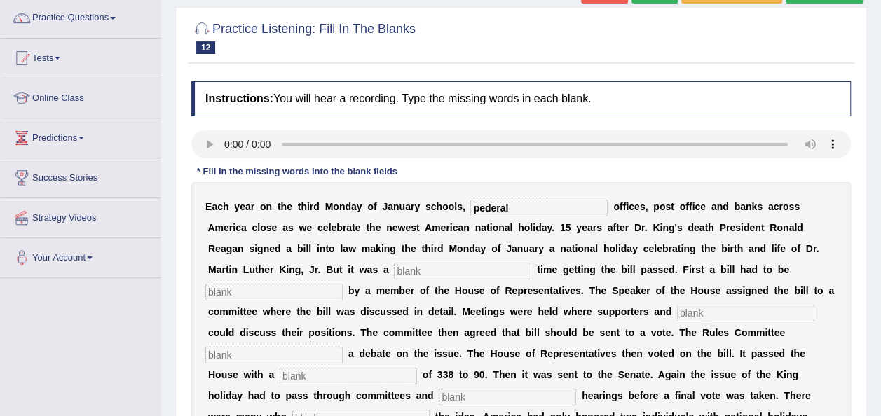
scroll to position [112, 0]
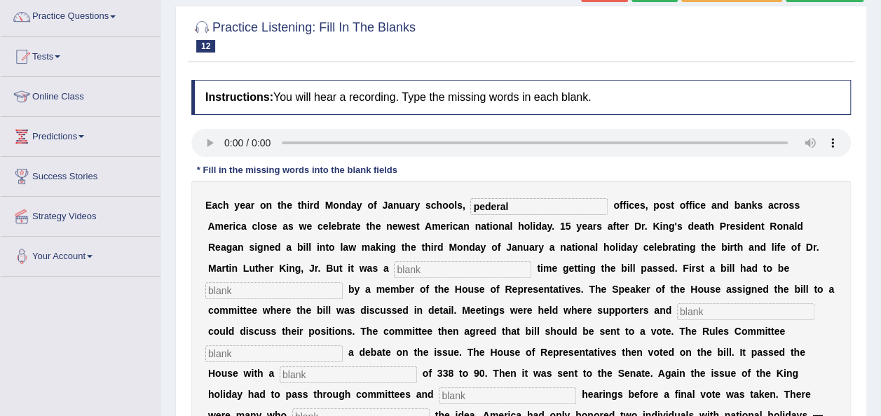
type input "pederal"
click at [394, 267] on input "text" at bounding box center [462, 269] width 137 height 17
type input "top"
click at [343, 282] on input "text" at bounding box center [273, 290] width 137 height 17
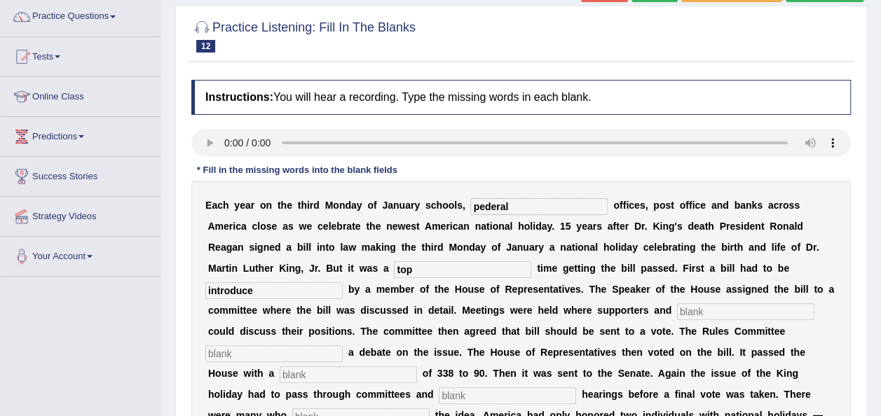
type input "introduce"
click at [677, 312] on input "text" at bounding box center [745, 311] width 137 height 17
click at [343, 345] on input "text" at bounding box center [273, 353] width 137 height 17
click at [394, 275] on input "top" at bounding box center [462, 269] width 137 height 17
click at [394, 266] on input "though" at bounding box center [462, 269] width 137 height 17
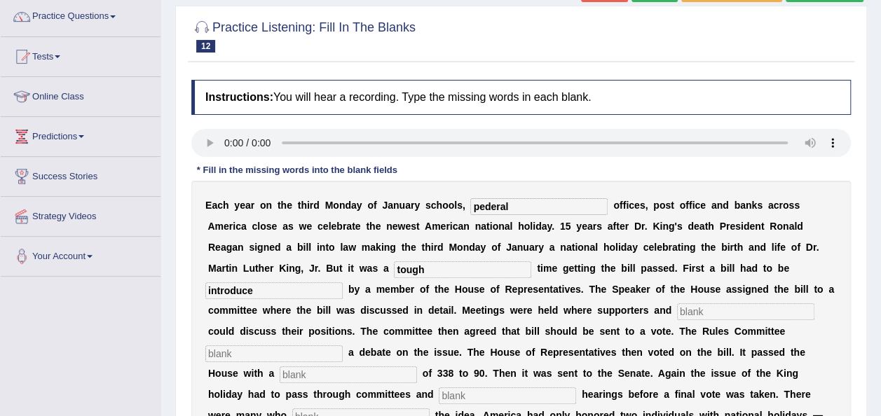
click at [394, 269] on input "tough" at bounding box center [462, 269] width 137 height 17
type input "tough"
click at [677, 310] on input "text" at bounding box center [745, 311] width 137 height 17
type input "opponent"
click at [343, 345] on input "text" at bounding box center [273, 353] width 137 height 17
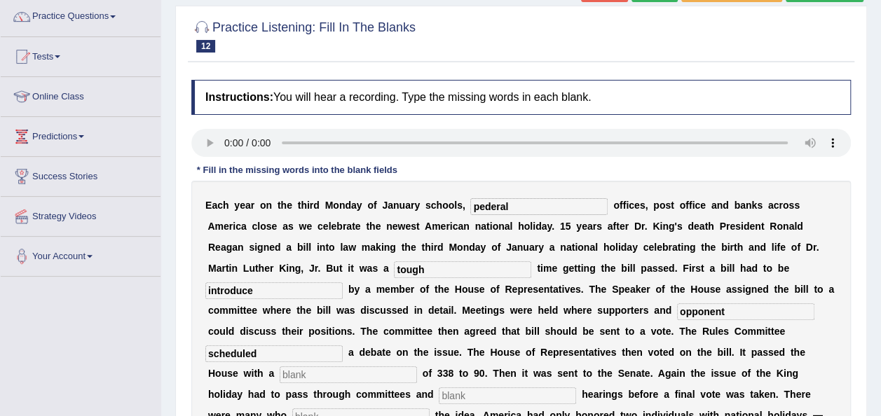
type input "scheduled"
click at [417, 366] on input "text" at bounding box center [348, 374] width 137 height 17
